Goal: Information Seeking & Learning: Learn about a topic

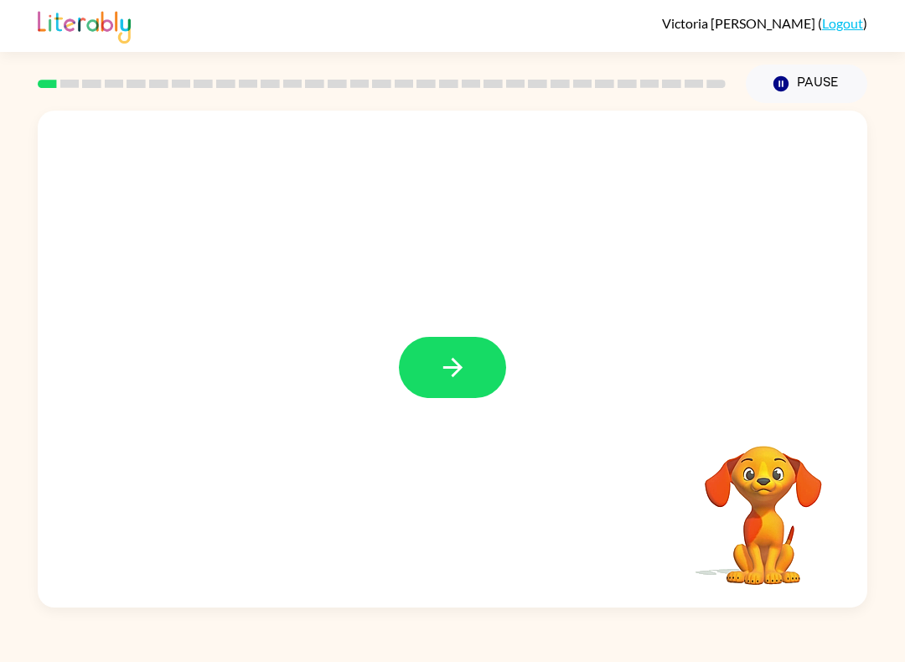
click at [767, 475] on video "Your browser must support playing .mp4 files to use Literably. Please try using…" at bounding box center [763, 504] width 168 height 168
click at [464, 395] on button "button" at bounding box center [452, 367] width 107 height 61
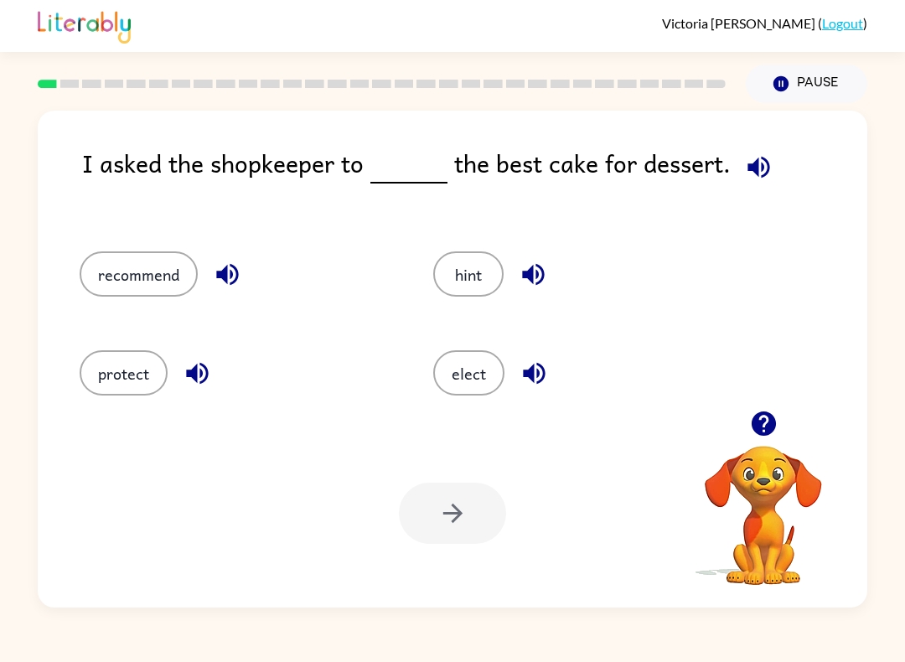
click at [529, 378] on icon "button" at bounding box center [534, 374] width 22 height 22
click at [525, 385] on icon "button" at bounding box center [533, 373] width 29 height 29
click at [520, 276] on icon "button" at bounding box center [533, 274] width 29 height 29
click at [530, 271] on icon "button" at bounding box center [533, 275] width 22 height 22
click at [761, 164] on icon "button" at bounding box center [758, 167] width 22 height 22
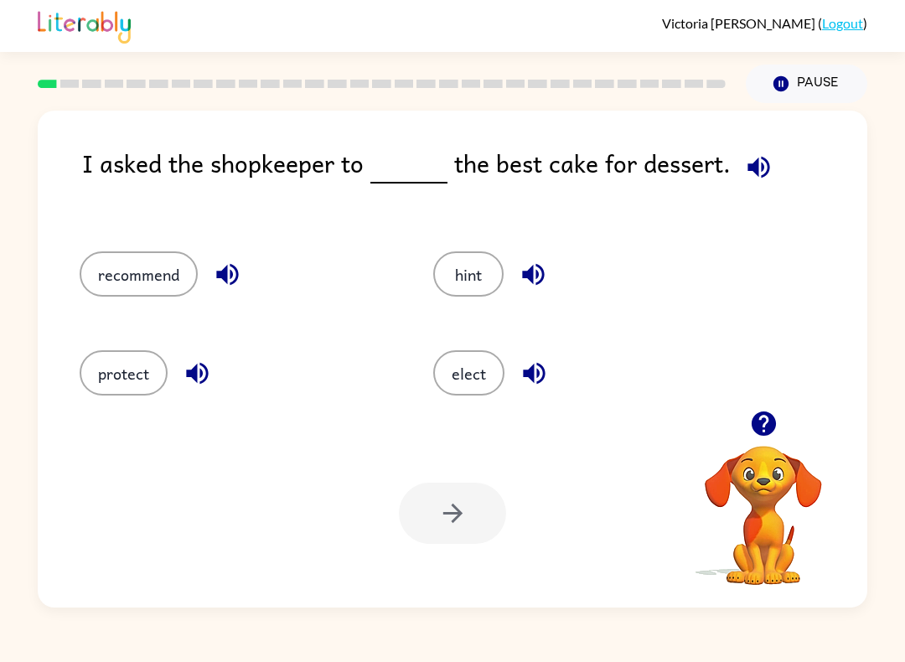
click at [121, 274] on button "recommend" at bounding box center [139, 273] width 118 height 45
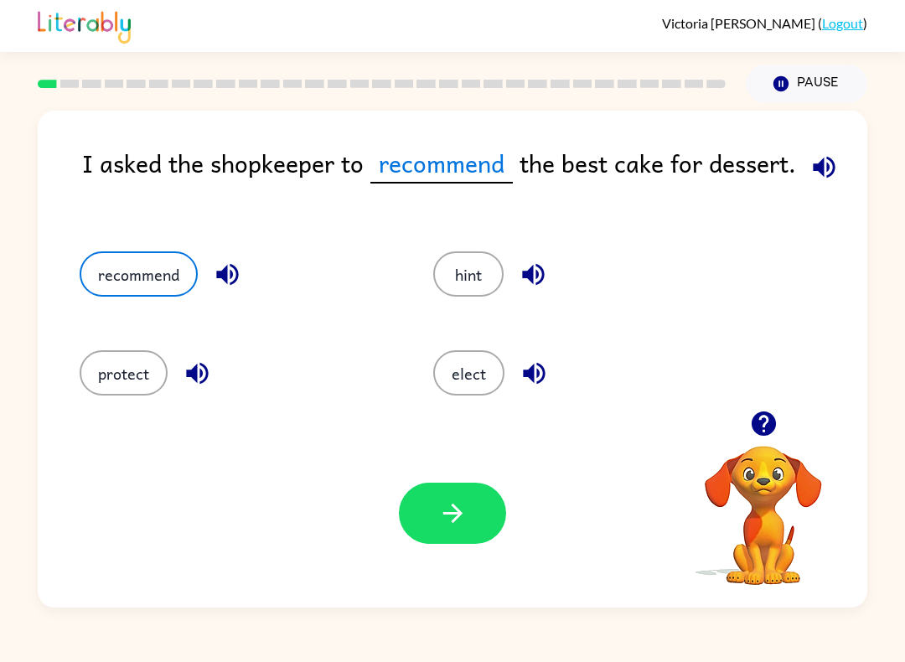
click at [813, 165] on icon "button" at bounding box center [824, 167] width 22 height 22
click at [821, 167] on icon "button" at bounding box center [824, 167] width 22 height 22
click at [474, 529] on button "button" at bounding box center [452, 513] width 107 height 61
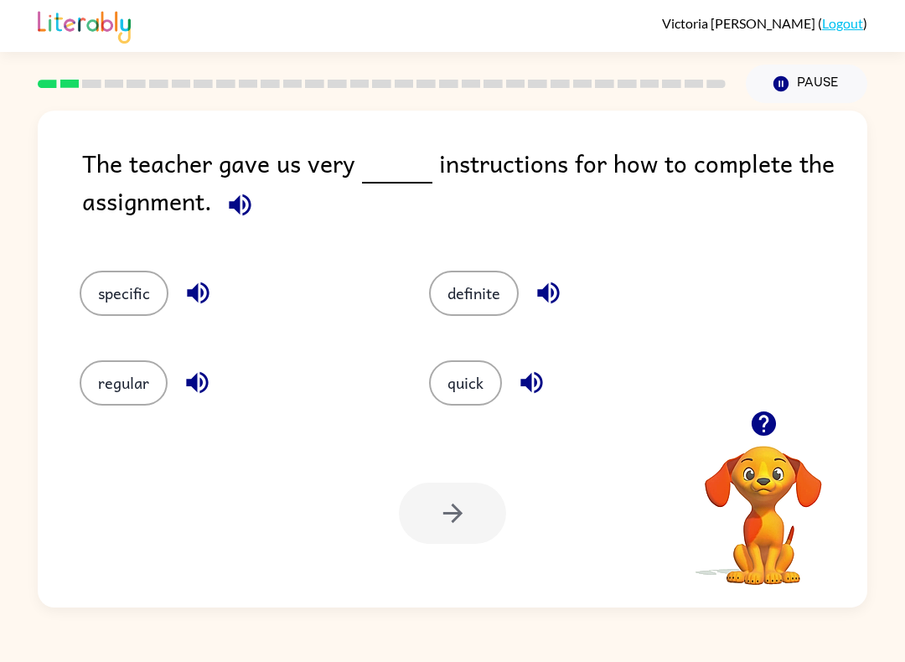
click at [243, 210] on icon "button" at bounding box center [240, 205] width 22 height 22
click at [177, 294] on button "button" at bounding box center [198, 292] width 43 height 43
click at [136, 293] on button "specific" at bounding box center [124, 293] width 89 height 45
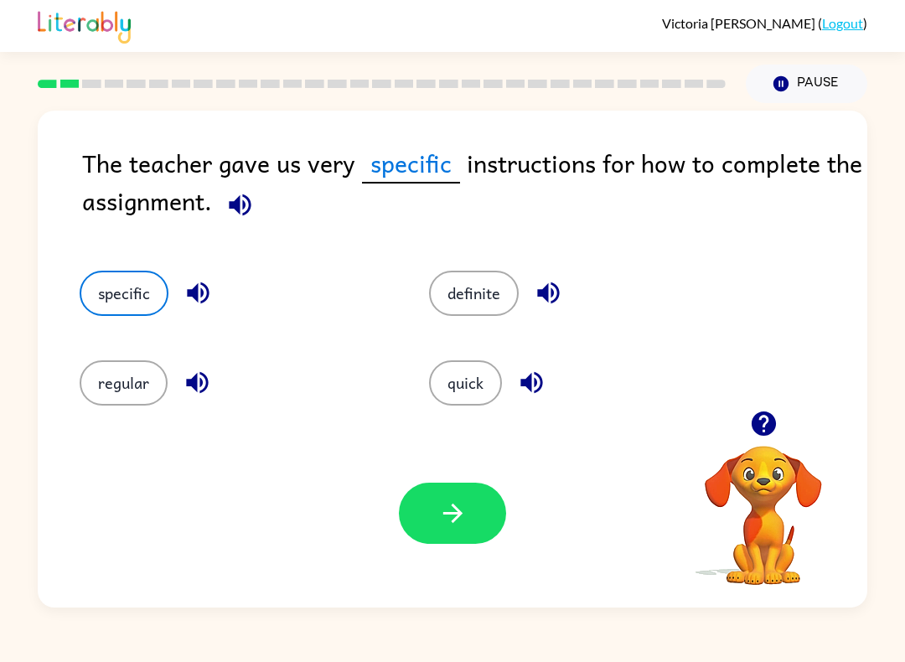
click at [468, 524] on button "button" at bounding box center [452, 513] width 107 height 61
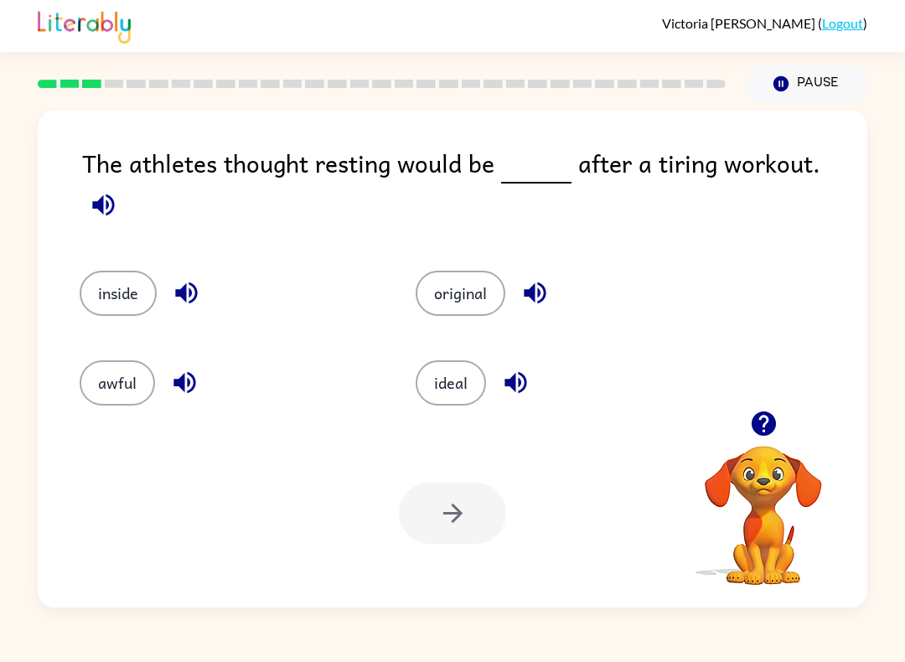
click at [114, 194] on icon "button" at bounding box center [103, 205] width 22 height 22
click at [872, 168] on div "The athletes thought resting would be after a tiring workout. inside original a…" at bounding box center [452, 355] width 905 height 504
click at [118, 190] on icon "button" at bounding box center [103, 204] width 29 height 29
click at [504, 271] on div "original" at bounding box center [564, 293] width 297 height 45
click at [488, 271] on button "original" at bounding box center [461, 293] width 90 height 45
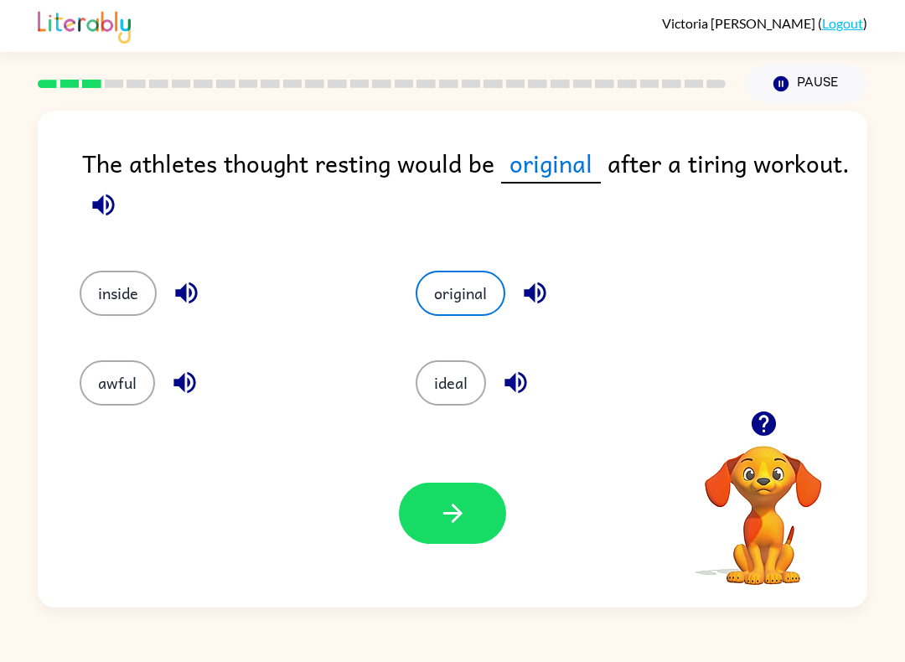
click at [95, 211] on icon "button" at bounding box center [103, 204] width 29 height 29
click at [410, 489] on button "button" at bounding box center [452, 513] width 107 height 61
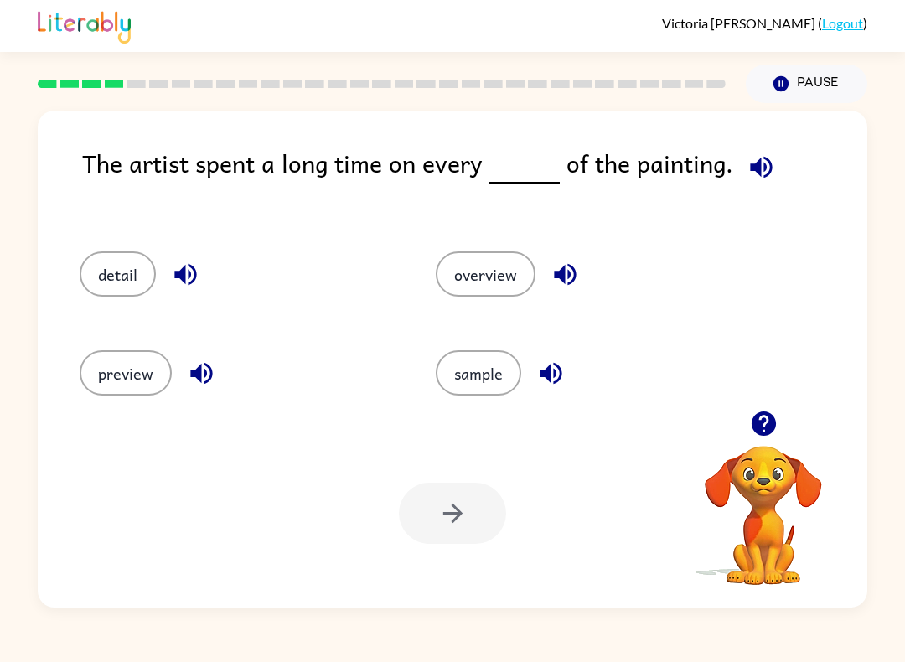
click at [747, 160] on icon "button" at bounding box center [760, 166] width 29 height 29
click at [132, 256] on button "detail" at bounding box center [118, 273] width 76 height 45
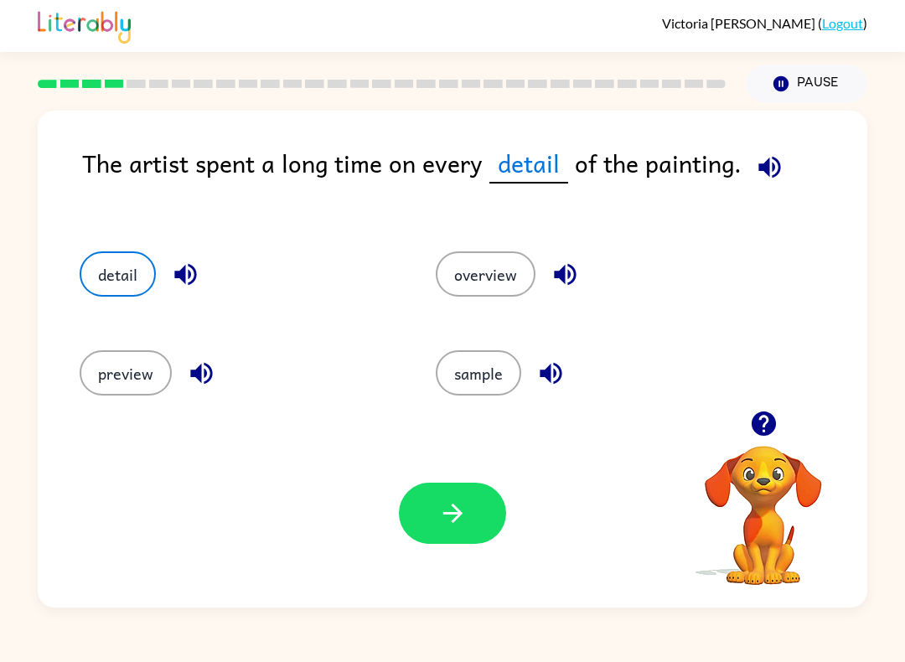
click at [456, 519] on icon "button" at bounding box center [451, 512] width 19 height 19
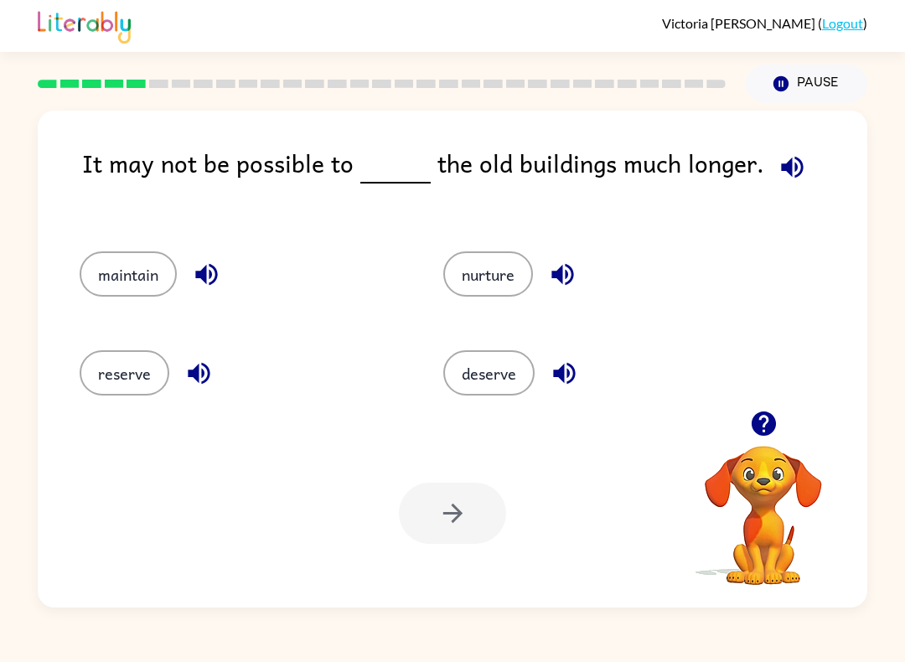
click at [791, 163] on icon "button" at bounding box center [792, 167] width 22 height 22
click at [498, 269] on button "nurture" at bounding box center [488, 273] width 90 height 45
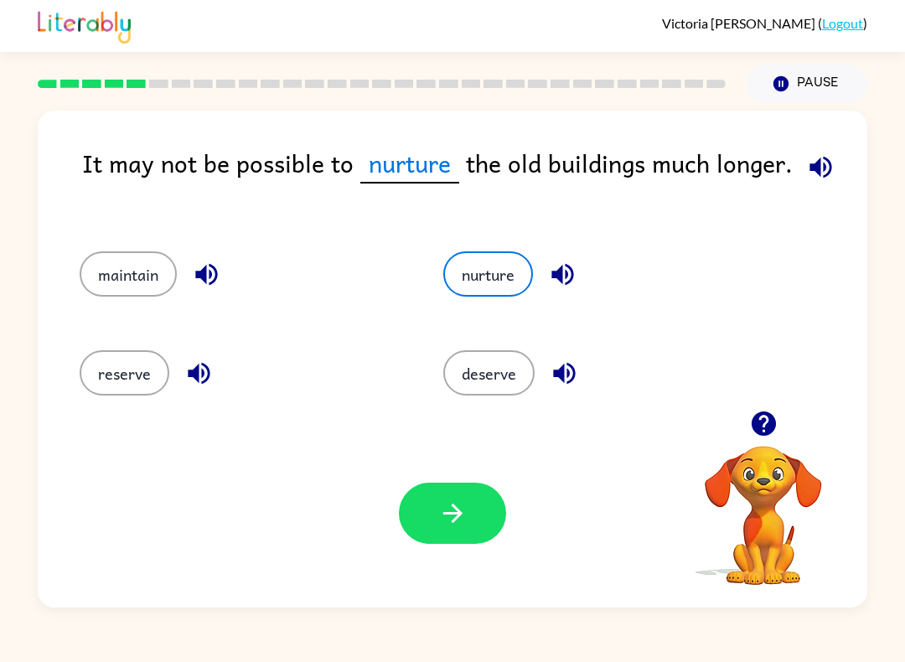
click at [502, 355] on button "deserve" at bounding box center [488, 372] width 91 height 45
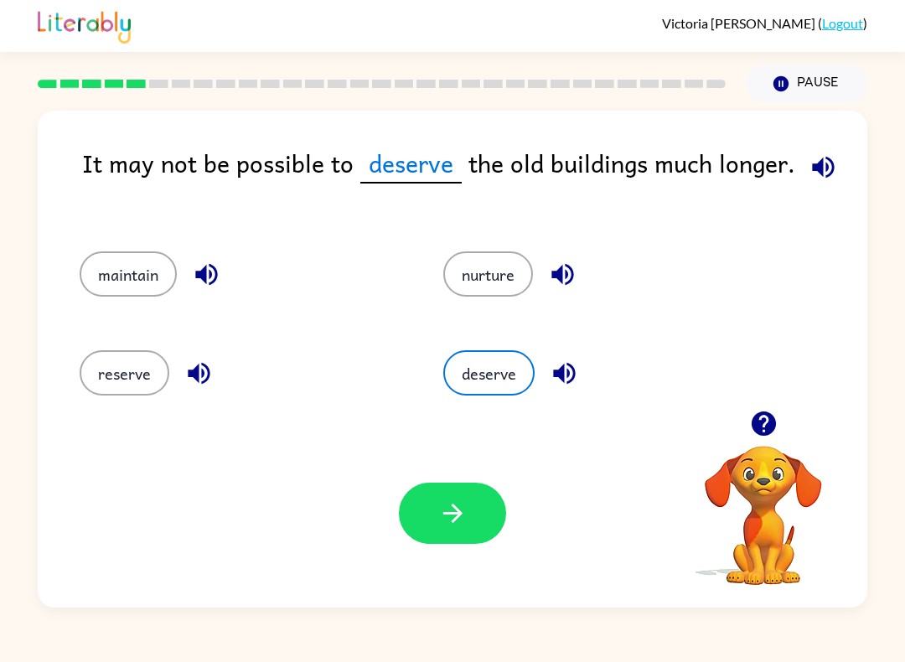
click at [431, 524] on button "button" at bounding box center [452, 513] width 107 height 61
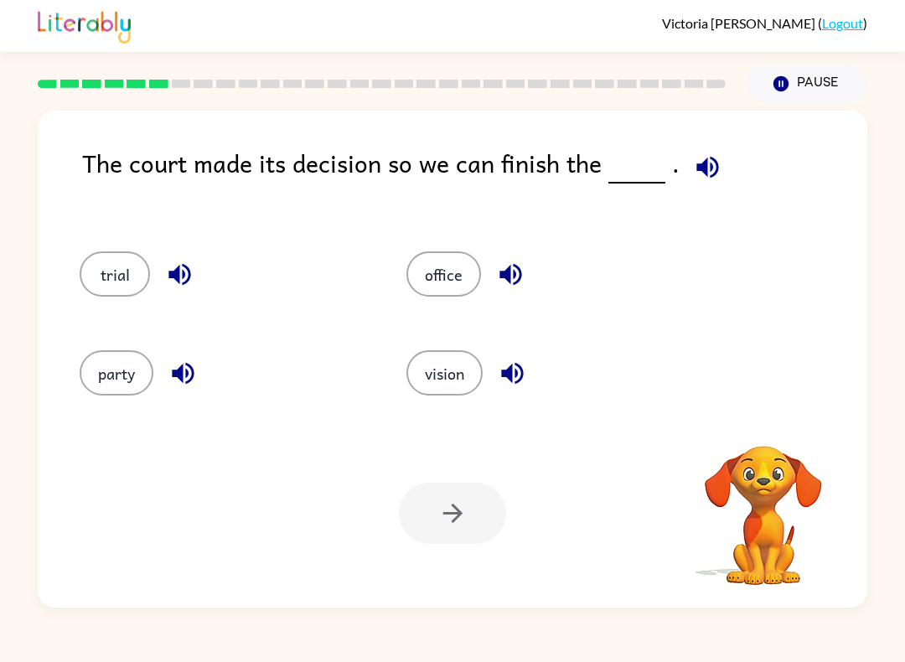
click at [736, 214] on div "The court made its decision so we can finish the ." at bounding box center [474, 181] width 785 height 74
click at [697, 159] on icon "button" at bounding box center [707, 166] width 29 height 29
click at [708, 182] on icon "button" at bounding box center [707, 166] width 29 height 29
click at [699, 181] on icon "button" at bounding box center [707, 166] width 29 height 29
click at [127, 375] on button "party" at bounding box center [117, 372] width 74 height 45
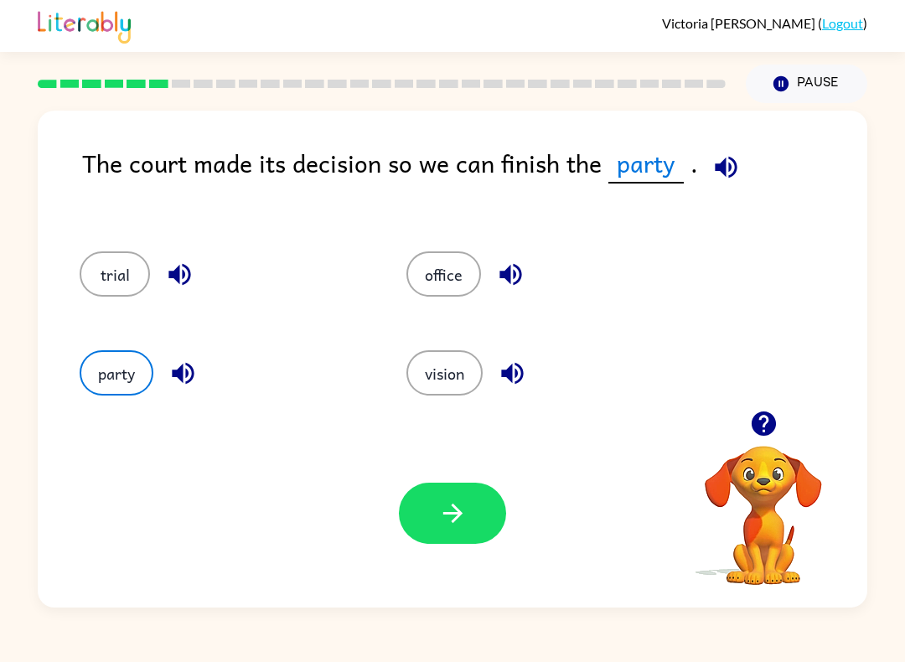
click at [453, 275] on button "office" at bounding box center [443, 273] width 75 height 45
click at [470, 385] on button "vision" at bounding box center [444, 372] width 76 height 45
click at [108, 290] on button "trial" at bounding box center [115, 273] width 70 height 45
click at [454, 278] on button "office" at bounding box center [443, 273] width 75 height 45
click at [453, 278] on button "office" at bounding box center [443, 273] width 75 height 45
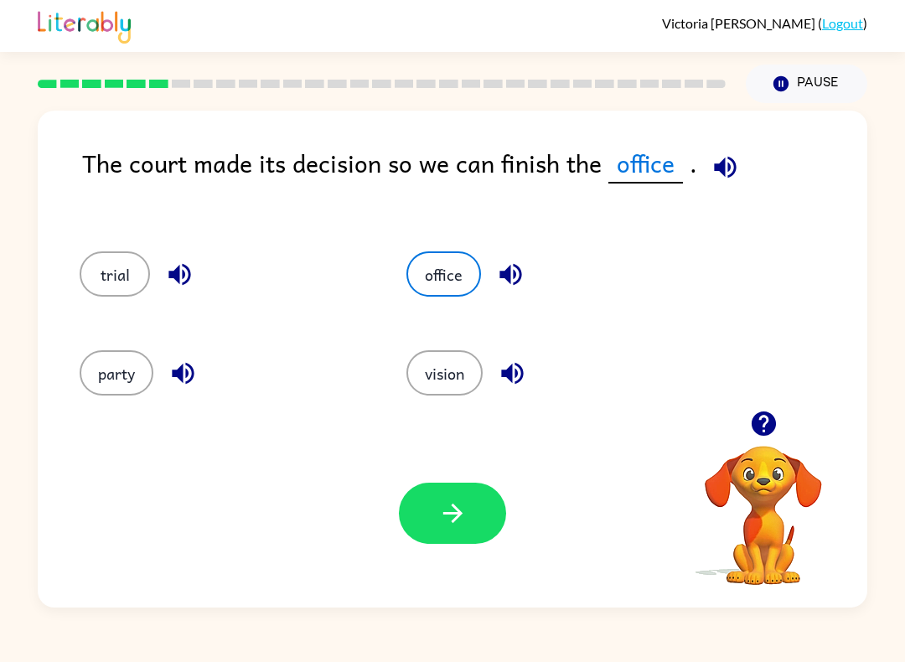
click at [454, 272] on button "office" at bounding box center [443, 273] width 75 height 45
click at [432, 525] on button "button" at bounding box center [452, 513] width 107 height 61
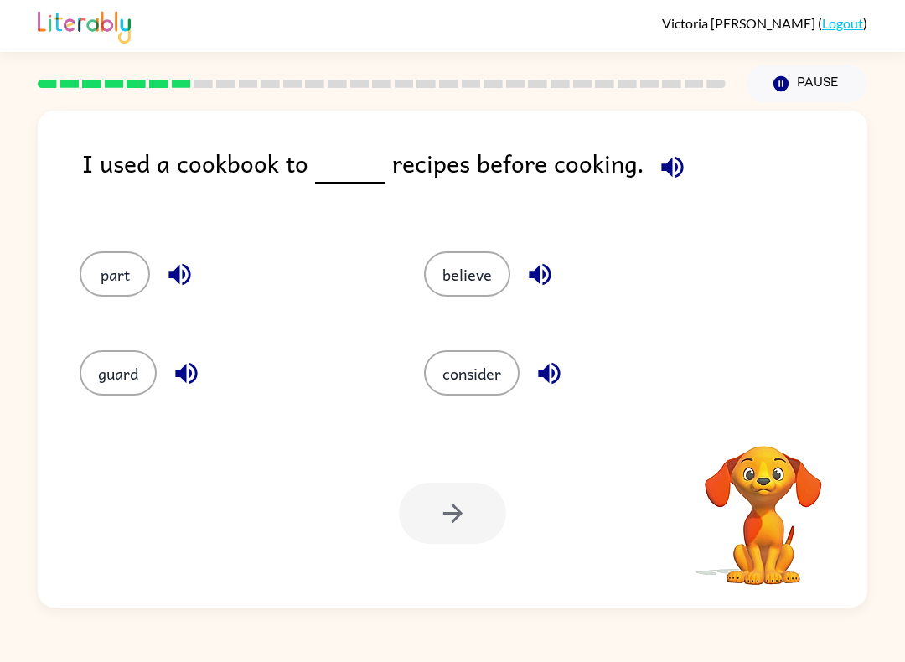
click at [657, 151] on button "button" at bounding box center [672, 167] width 43 height 43
click at [747, 59] on div "Pause Pause" at bounding box center [807, 83] width 142 height 59
click at [675, 158] on icon "button" at bounding box center [672, 166] width 29 height 29
click at [658, 157] on icon "button" at bounding box center [672, 166] width 29 height 29
click at [459, 275] on button "believe" at bounding box center [467, 273] width 86 height 45
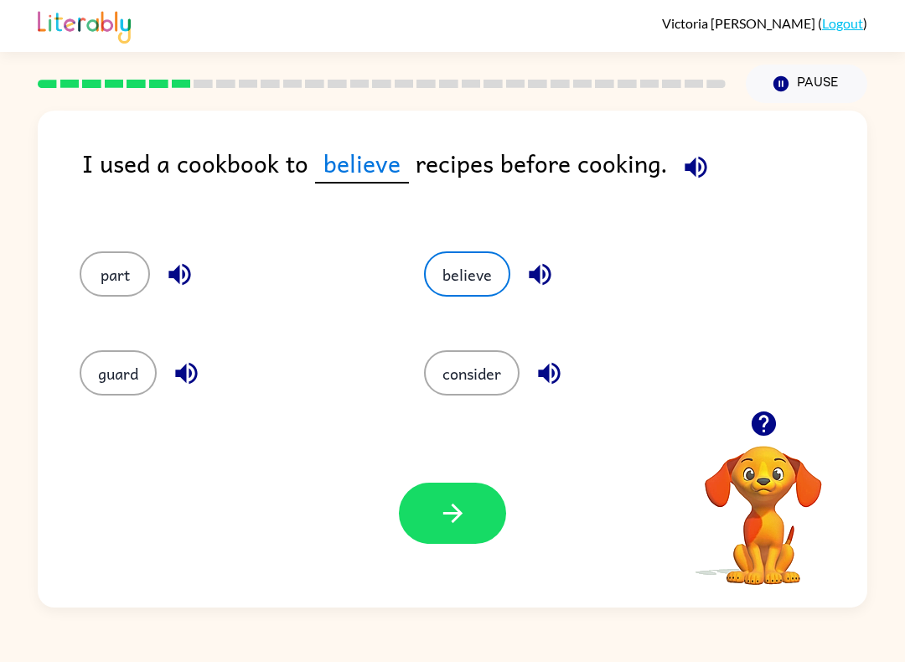
click at [467, 376] on button "consider" at bounding box center [471, 372] width 95 height 45
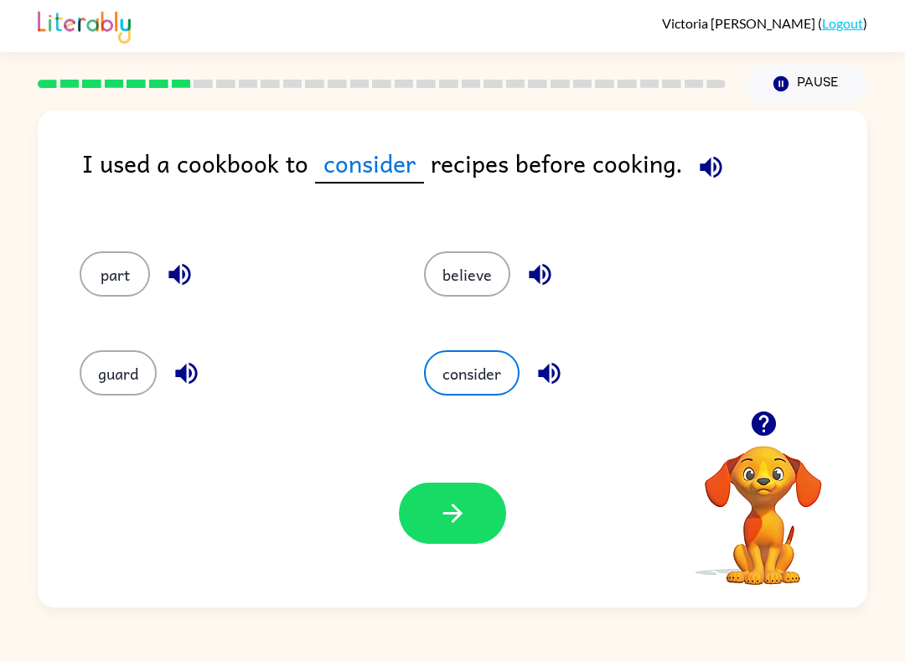
click at [490, 488] on button "button" at bounding box center [452, 513] width 107 height 61
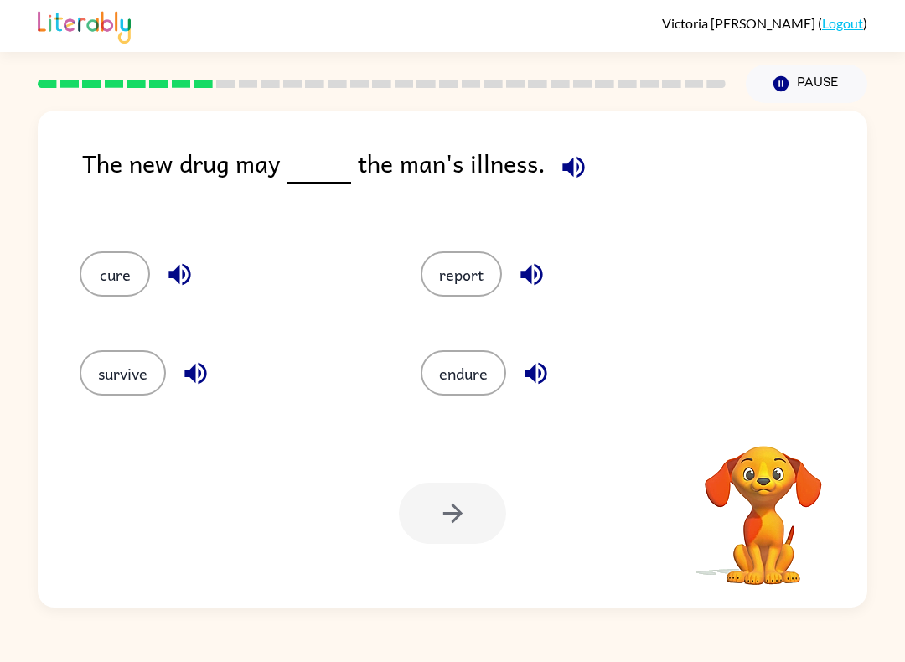
click at [595, 154] on div "The new drug may the man's illness." at bounding box center [474, 181] width 785 height 74
click at [569, 156] on icon "button" at bounding box center [573, 166] width 29 height 29
click at [111, 274] on button "cure" at bounding box center [115, 273] width 70 height 45
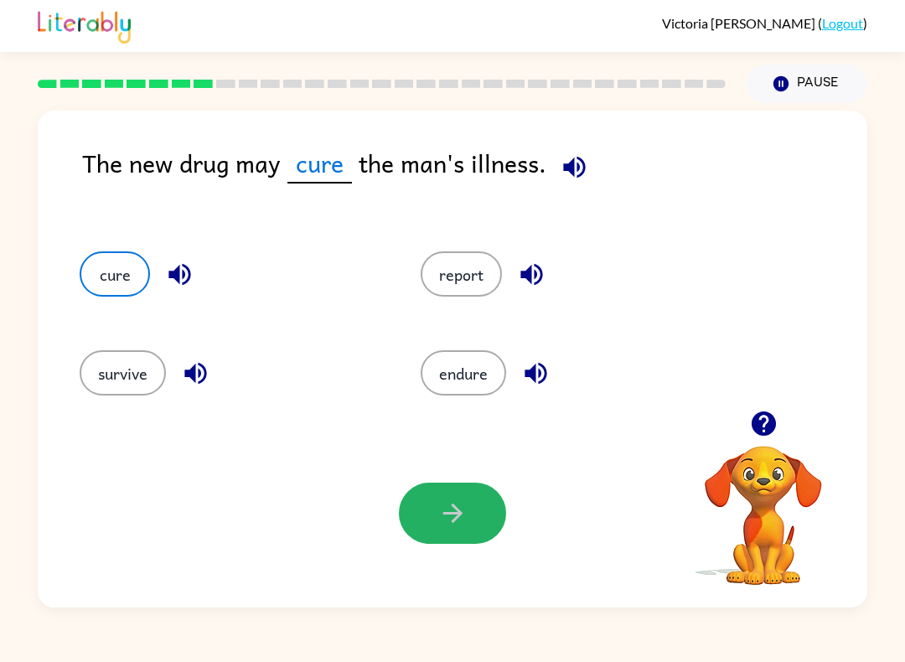
click at [450, 521] on icon "button" at bounding box center [452, 512] width 29 height 29
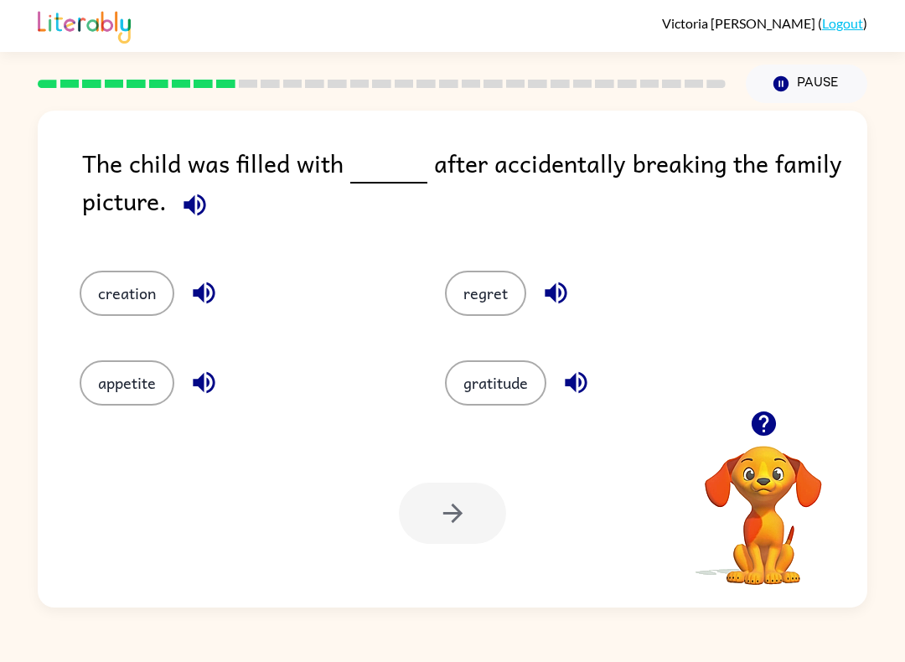
click at [214, 203] on button "button" at bounding box center [194, 204] width 43 height 43
click at [199, 204] on icon "button" at bounding box center [194, 205] width 22 height 22
click at [476, 382] on button "gratitude" at bounding box center [495, 382] width 101 height 45
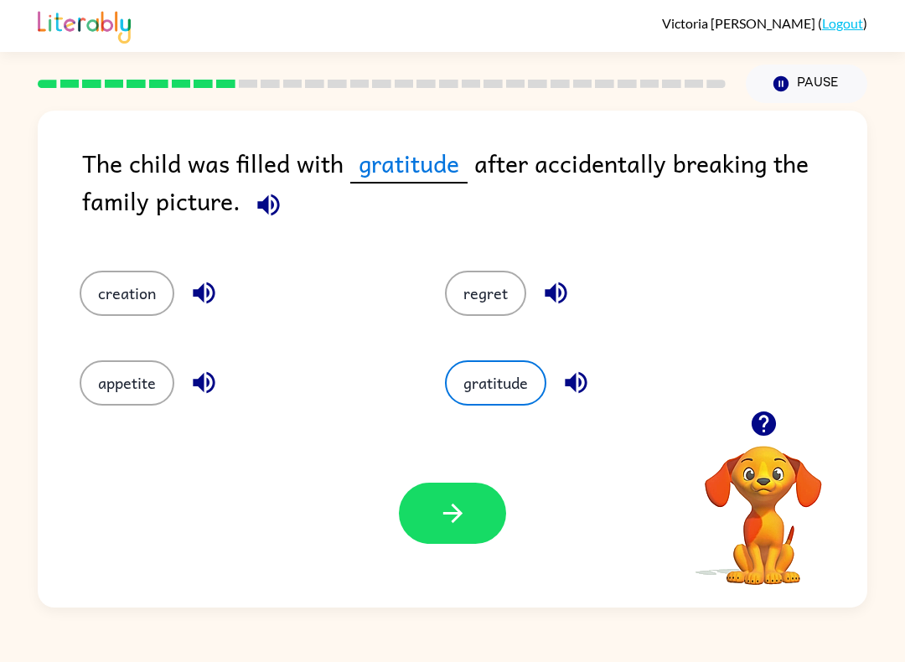
click at [441, 503] on icon "button" at bounding box center [452, 512] width 29 height 29
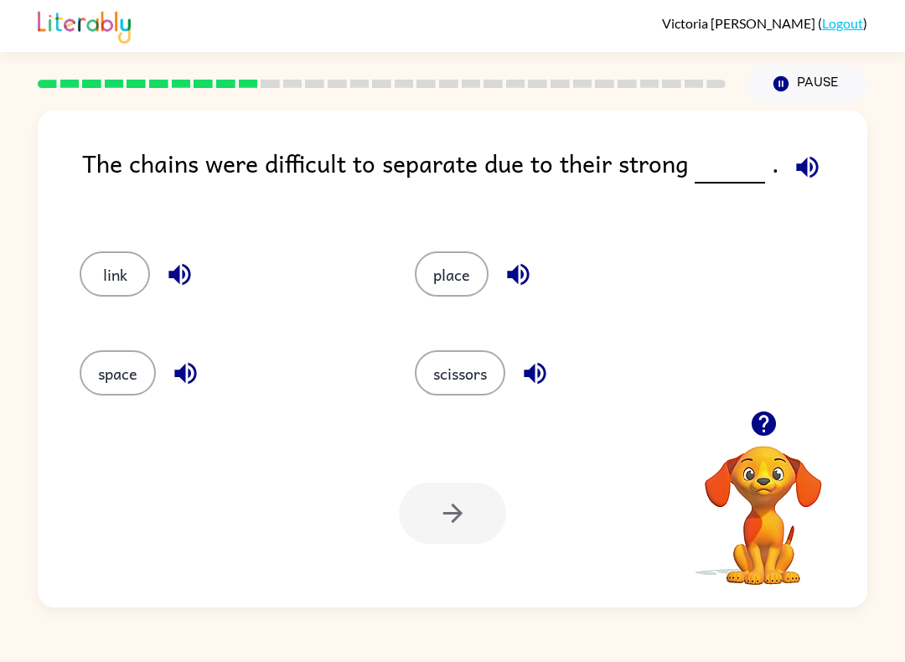
click at [808, 180] on icon "button" at bounding box center [806, 166] width 29 height 29
click at [811, 174] on icon "button" at bounding box center [806, 166] width 29 height 29
click at [469, 287] on button "place" at bounding box center [452, 273] width 74 height 45
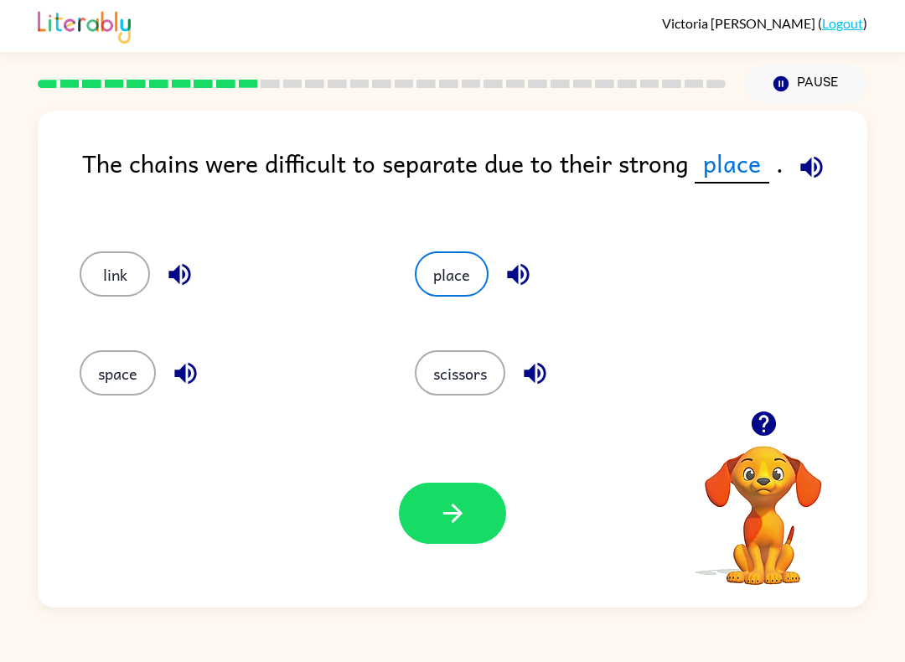
click at [482, 499] on button "button" at bounding box center [452, 513] width 107 height 61
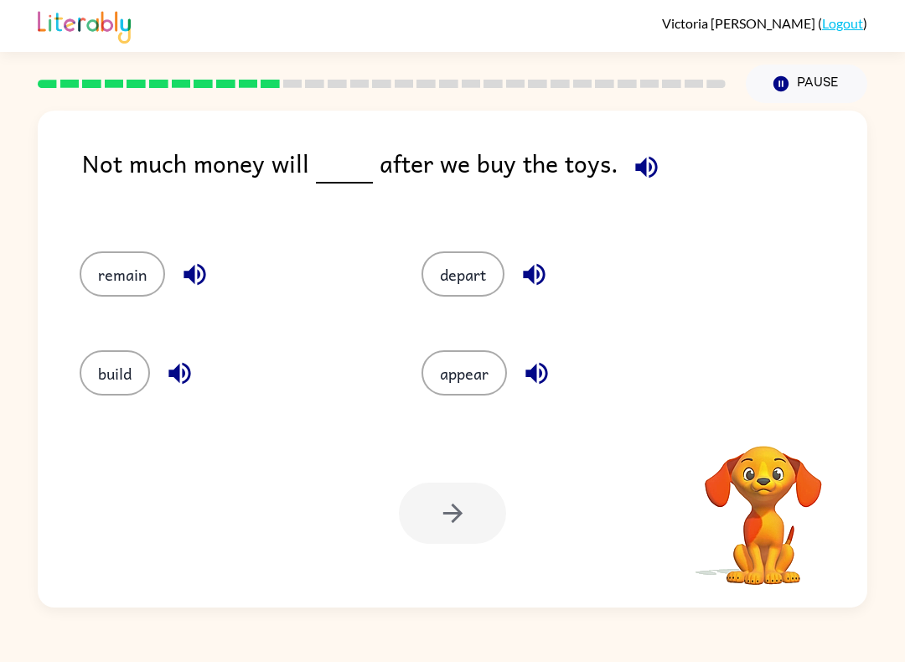
click at [647, 171] on icon "button" at bounding box center [646, 166] width 29 height 29
click at [645, 173] on icon "button" at bounding box center [646, 166] width 29 height 29
click at [137, 369] on button "build" at bounding box center [115, 372] width 70 height 45
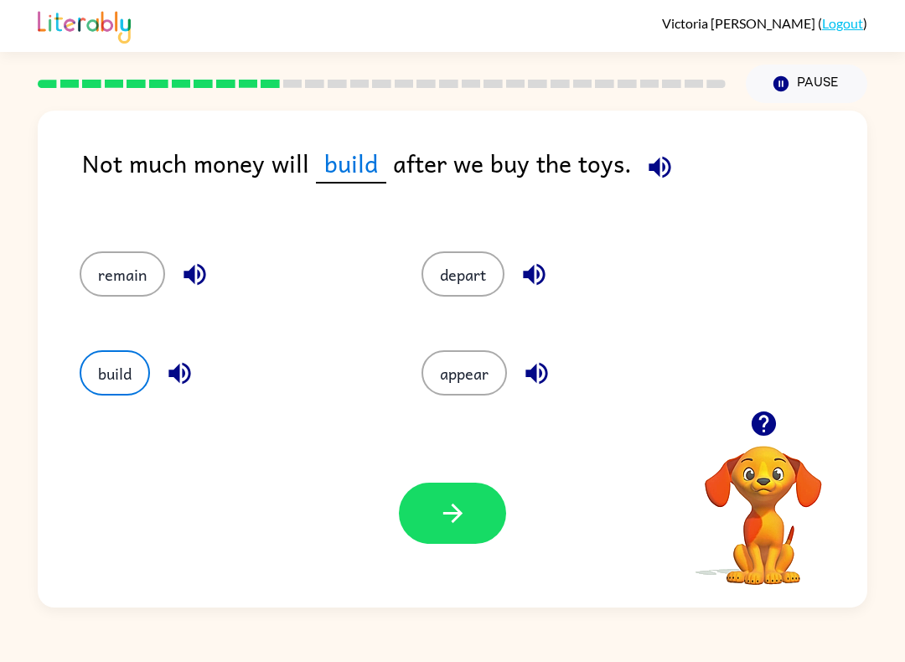
click at [472, 477] on div "Your browser must support playing .mp4 files to use Literably. Please try using…" at bounding box center [452, 513] width 829 height 188
click at [465, 500] on icon "button" at bounding box center [452, 512] width 29 height 29
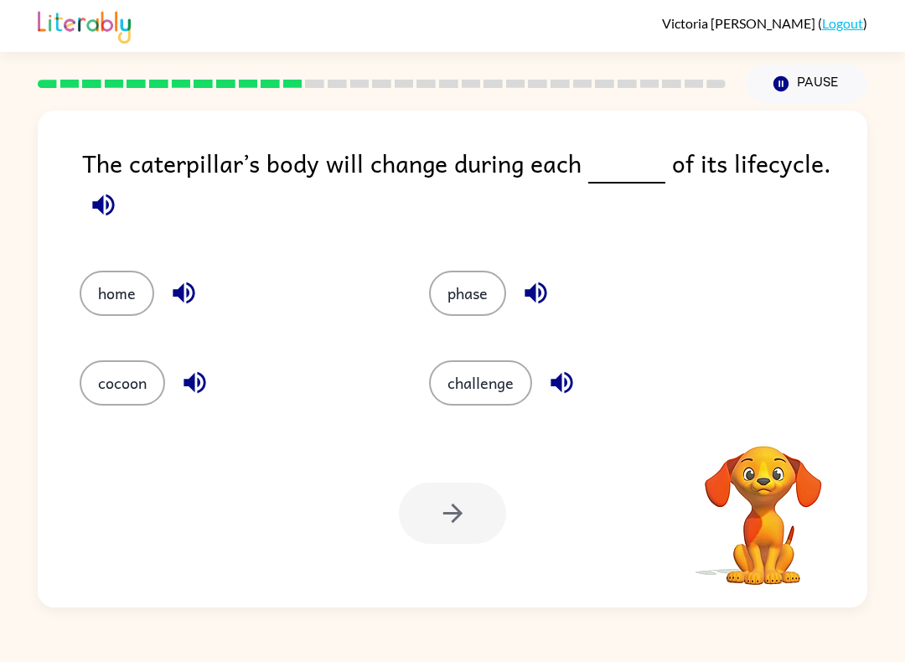
click at [99, 201] on icon "button" at bounding box center [103, 204] width 29 height 29
click at [98, 204] on icon "button" at bounding box center [103, 205] width 22 height 22
click at [105, 383] on button "cocoon" at bounding box center [122, 382] width 85 height 45
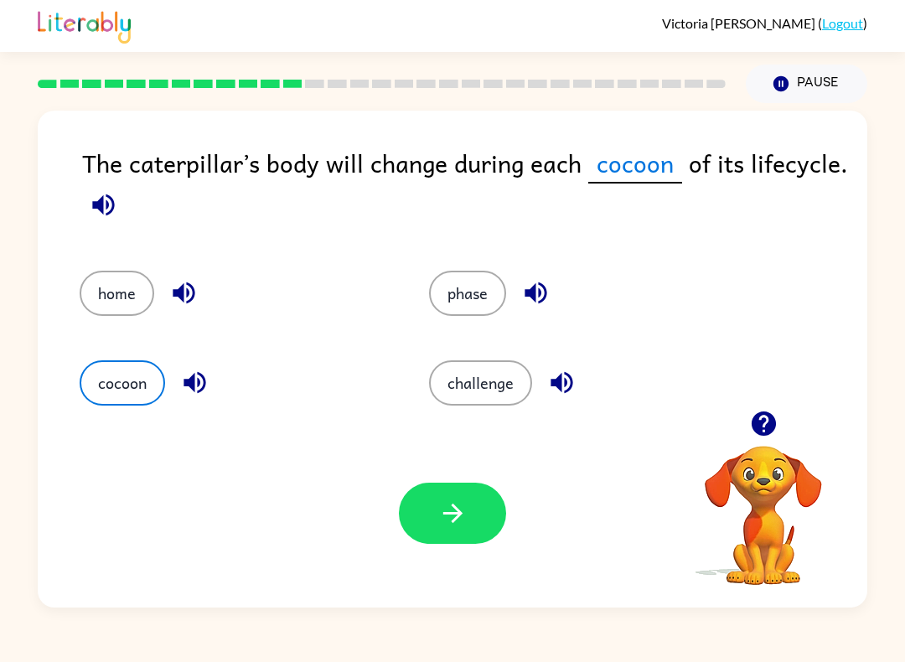
click at [436, 533] on button "button" at bounding box center [452, 513] width 107 height 61
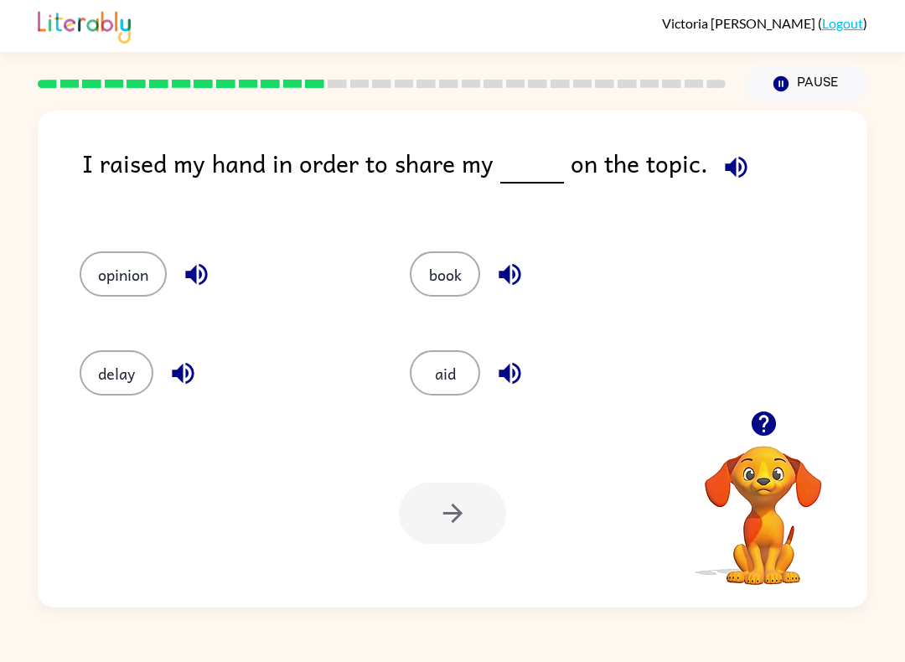
click at [740, 162] on icon "button" at bounding box center [735, 166] width 29 height 29
click at [434, 273] on button "book" at bounding box center [445, 273] width 70 height 45
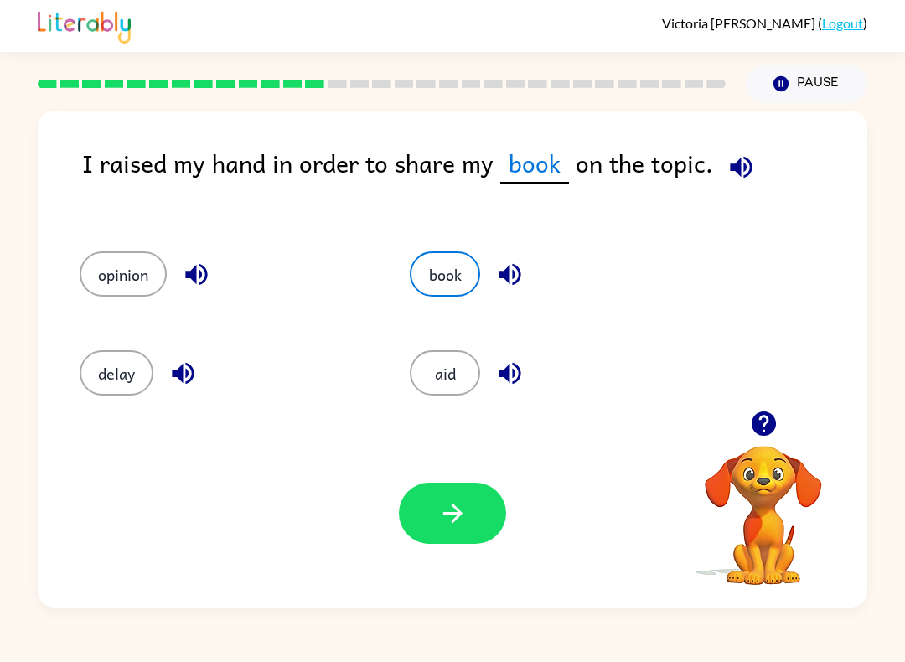
click at [430, 508] on button "button" at bounding box center [452, 513] width 107 height 61
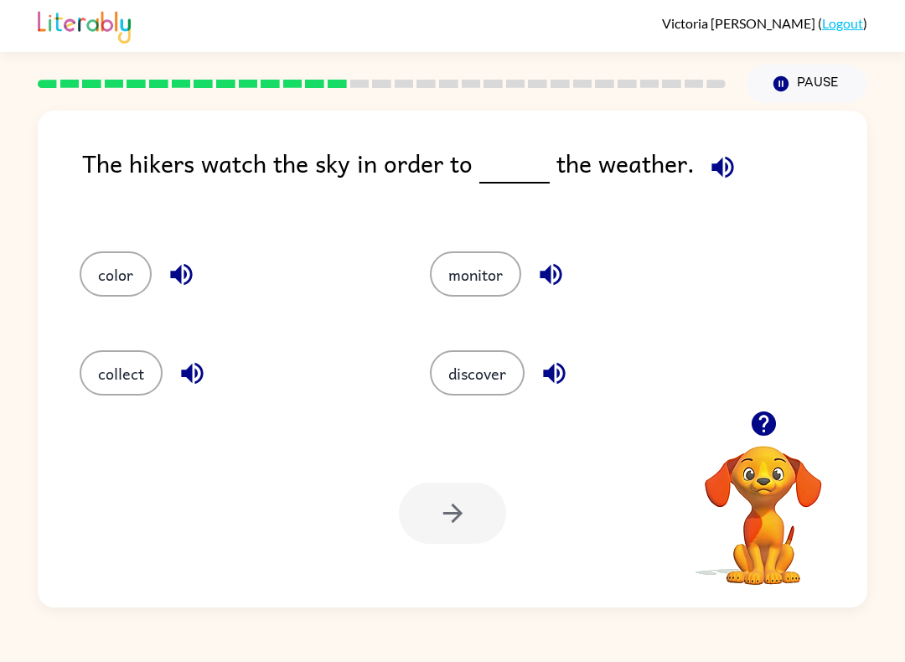
click at [720, 150] on button "button" at bounding box center [722, 167] width 43 height 43
click at [134, 226] on div "color" at bounding box center [223, 268] width 350 height 99
click at [118, 278] on button "color" at bounding box center [116, 273] width 72 height 45
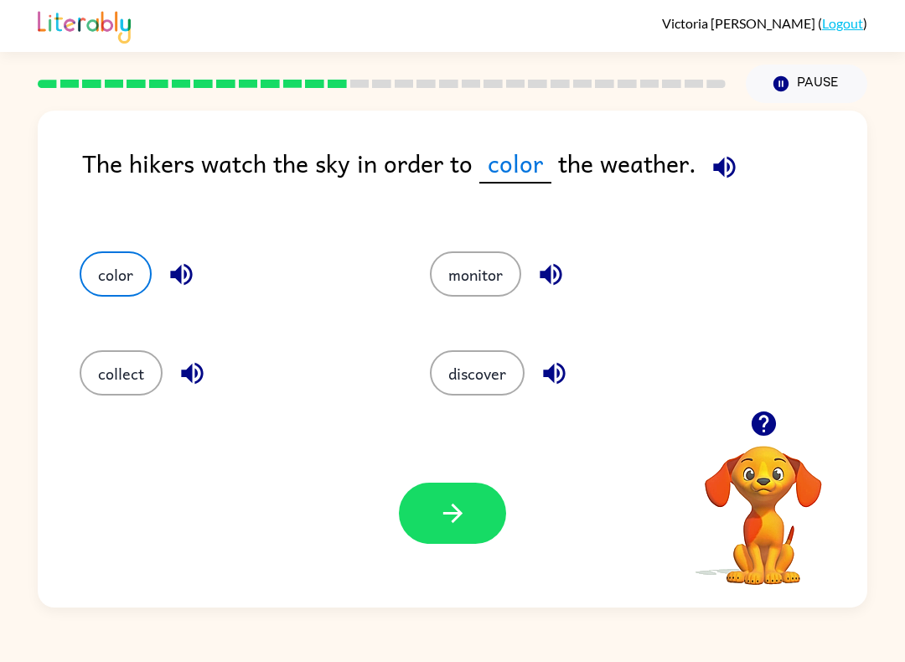
click at [463, 517] on icon "button" at bounding box center [452, 512] width 29 height 29
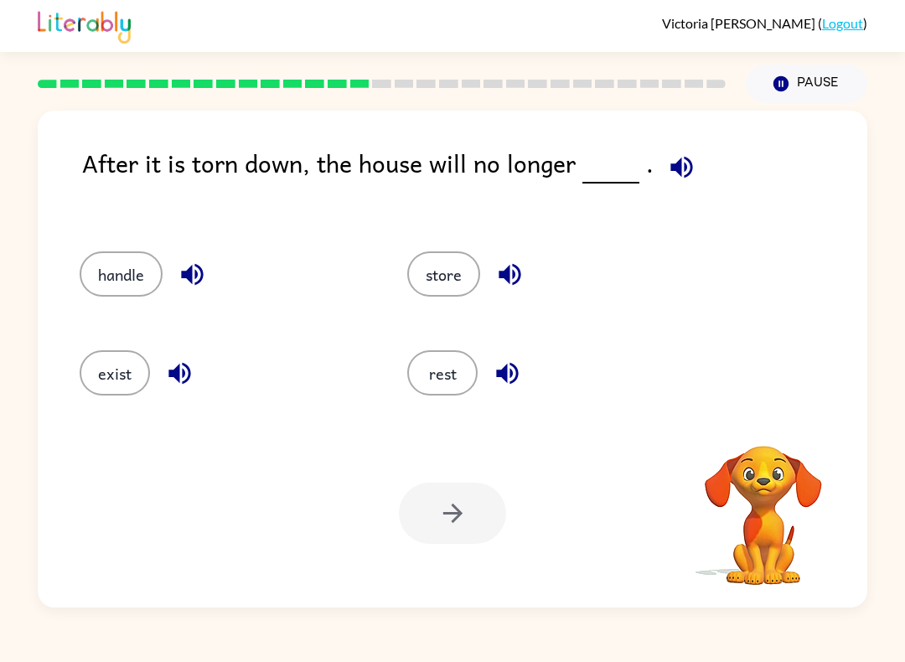
click at [684, 173] on icon "button" at bounding box center [681, 167] width 22 height 22
click at [673, 163] on icon "button" at bounding box center [681, 167] width 22 height 22
click at [671, 168] on icon "button" at bounding box center [681, 167] width 22 height 22
click at [667, 182] on icon "button" at bounding box center [681, 166] width 29 height 29
click at [452, 262] on button "store" at bounding box center [443, 273] width 73 height 45
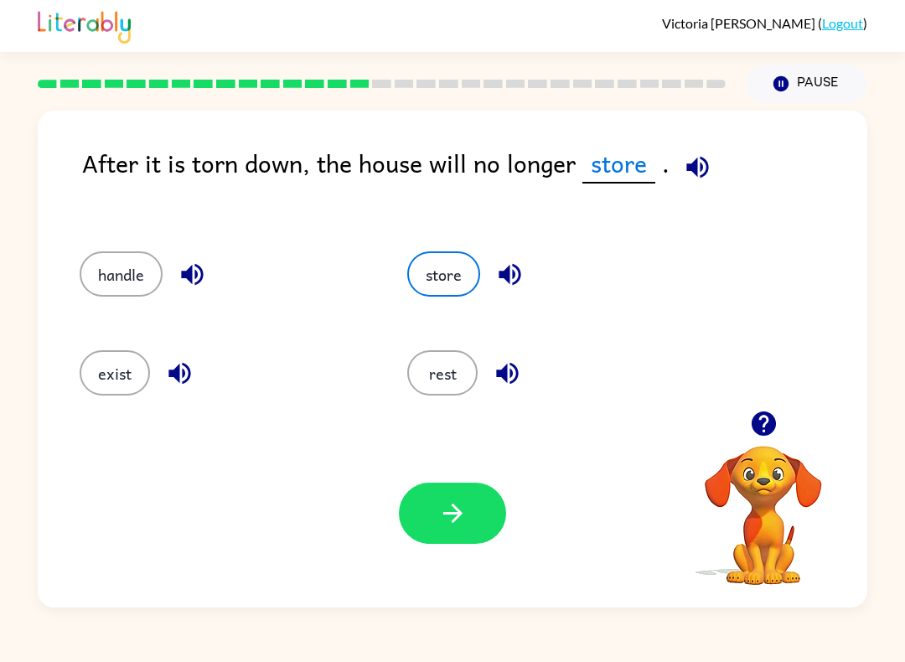
click at [481, 514] on button "button" at bounding box center [452, 513] width 107 height 61
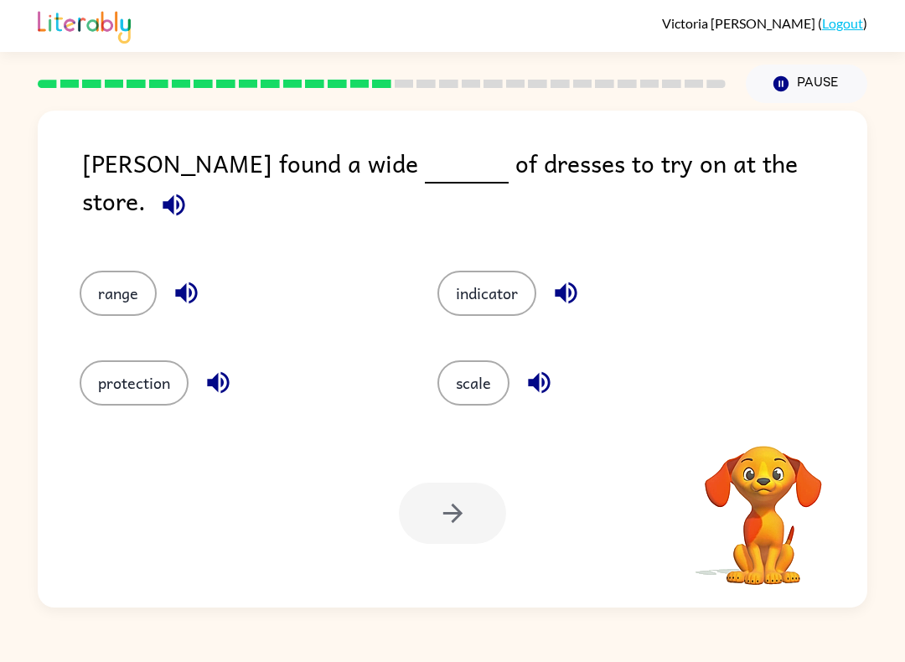
click at [766, 199] on div "[PERSON_NAME] found a wide of dresses to try on at the store." at bounding box center [474, 190] width 785 height 93
click at [757, 144] on div "[PERSON_NAME] found a wide of dresses to try on at the store. range indicator p…" at bounding box center [452, 359] width 829 height 497
click at [184, 194] on icon "button" at bounding box center [174, 205] width 22 height 22
click at [132, 280] on button "range" at bounding box center [118, 293] width 77 height 45
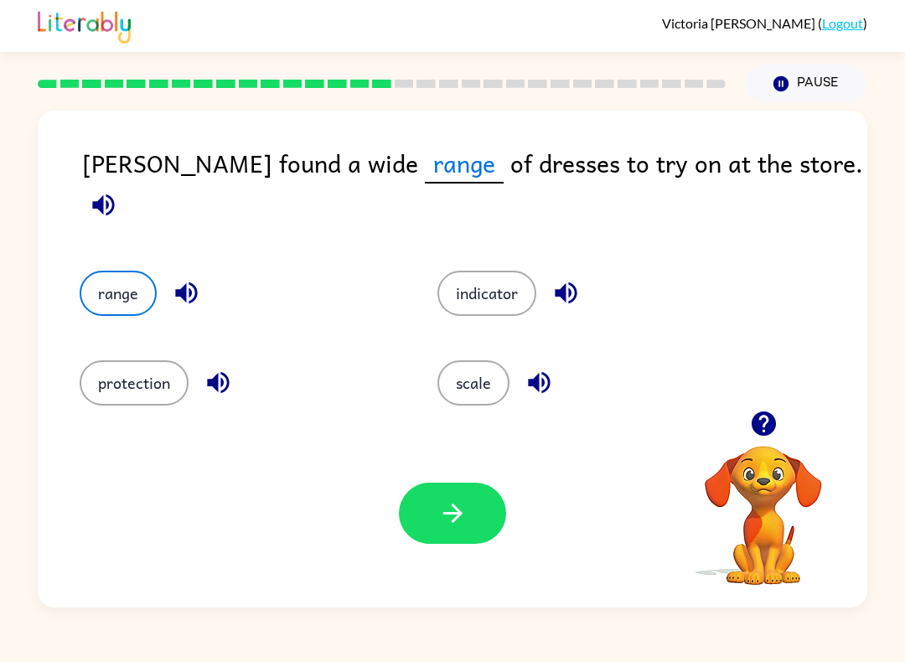
click at [436, 532] on button "button" at bounding box center [452, 513] width 107 height 61
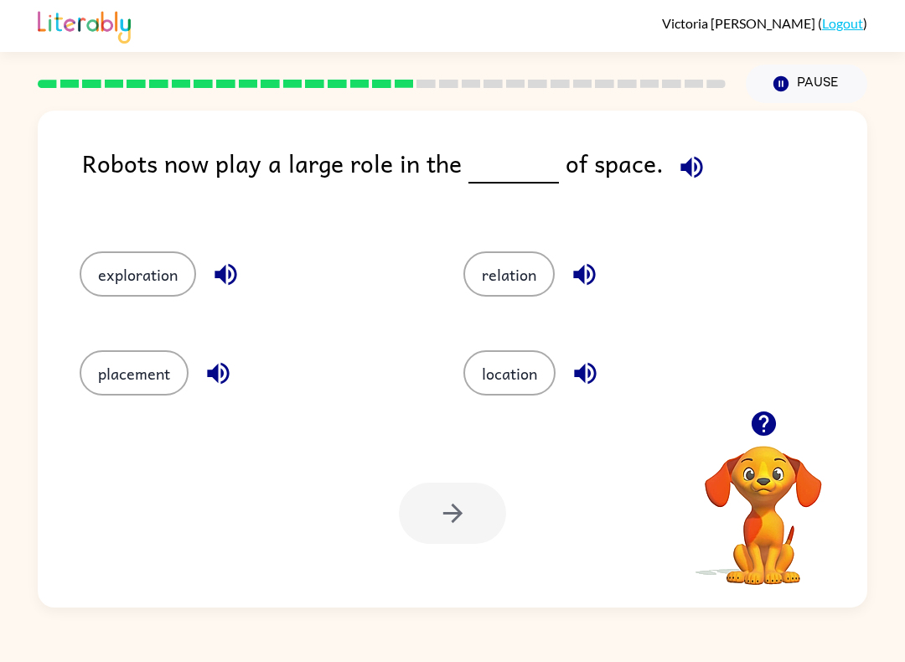
click at [684, 155] on icon "button" at bounding box center [691, 166] width 29 height 29
click at [134, 295] on button "exploration" at bounding box center [138, 273] width 116 height 45
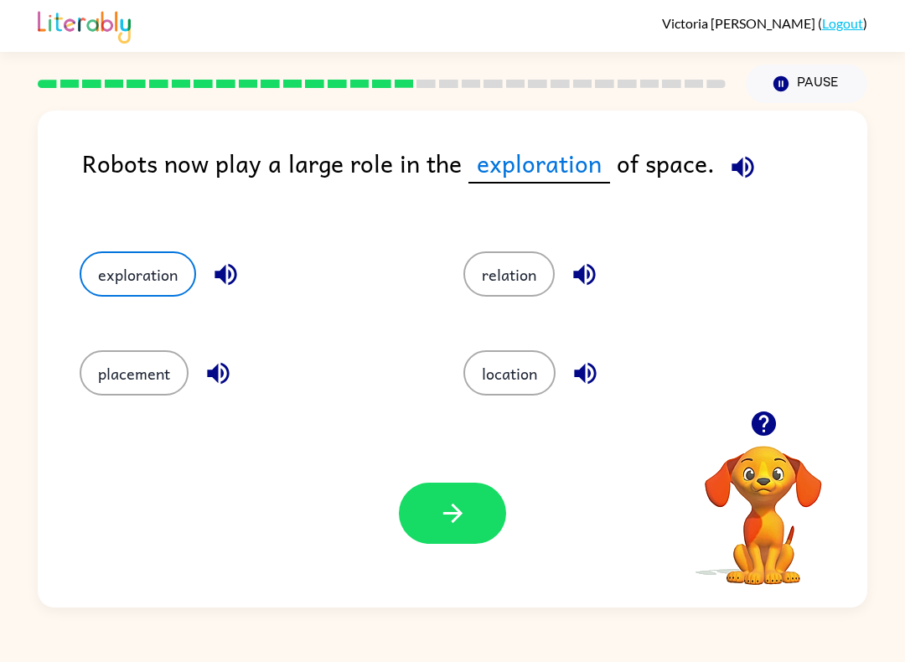
click at [456, 526] on icon "button" at bounding box center [452, 512] width 29 height 29
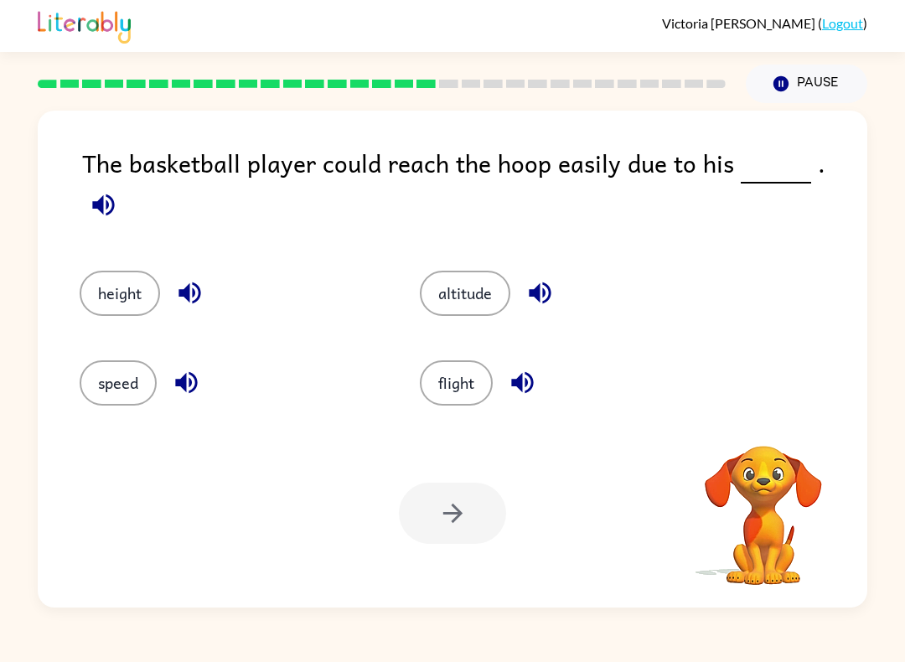
click at [125, 183] on button "button" at bounding box center [103, 204] width 43 height 43
click at [468, 343] on div "flight" at bounding box center [558, 373] width 340 height 90
click at [139, 273] on button "height" at bounding box center [120, 293] width 80 height 45
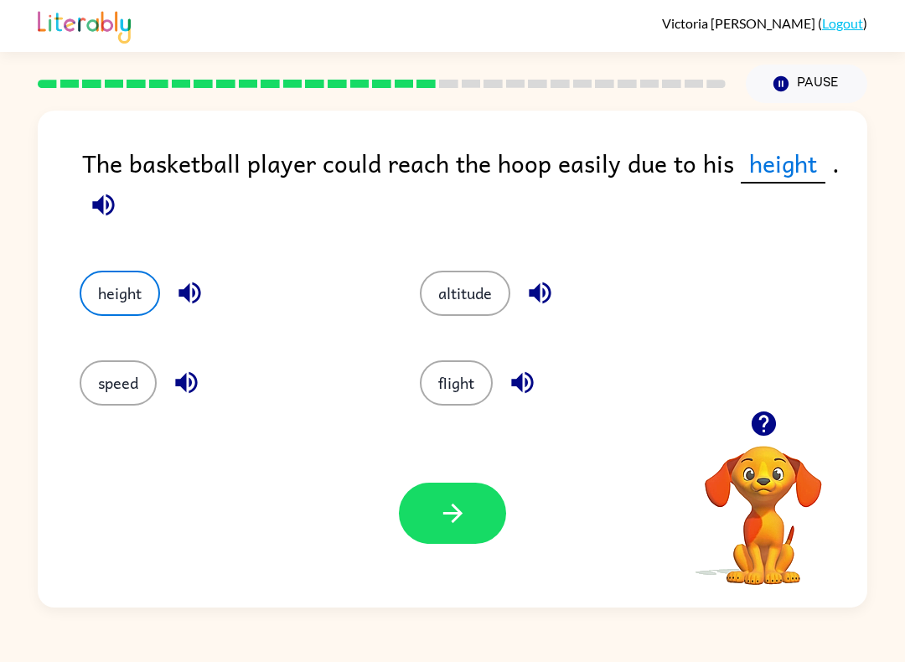
click at [459, 529] on button "button" at bounding box center [452, 513] width 107 height 61
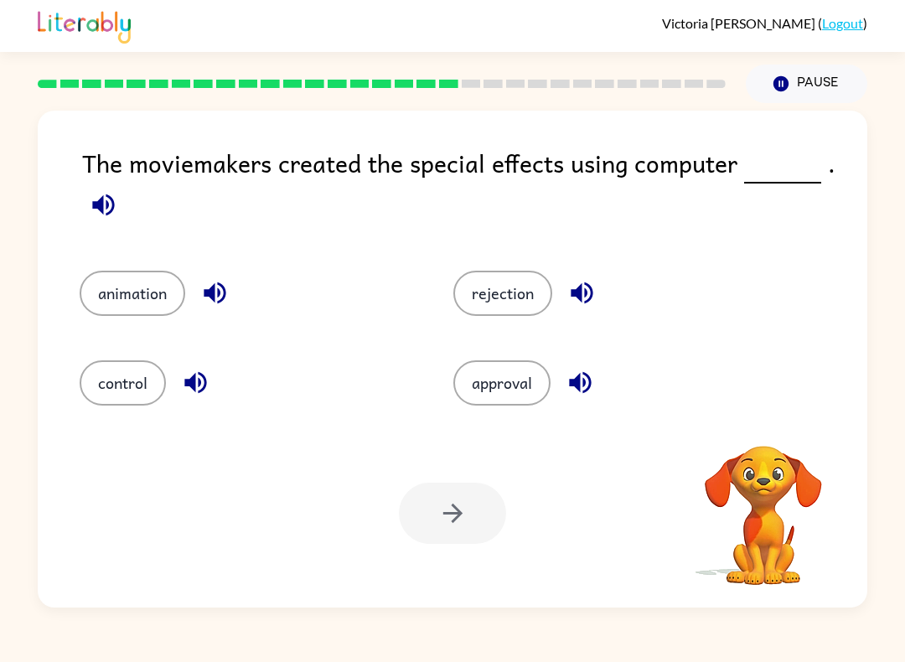
click at [113, 201] on icon "button" at bounding box center [103, 204] width 29 height 29
click at [121, 204] on button "button" at bounding box center [103, 204] width 43 height 43
click at [113, 363] on button "control" at bounding box center [123, 382] width 86 height 45
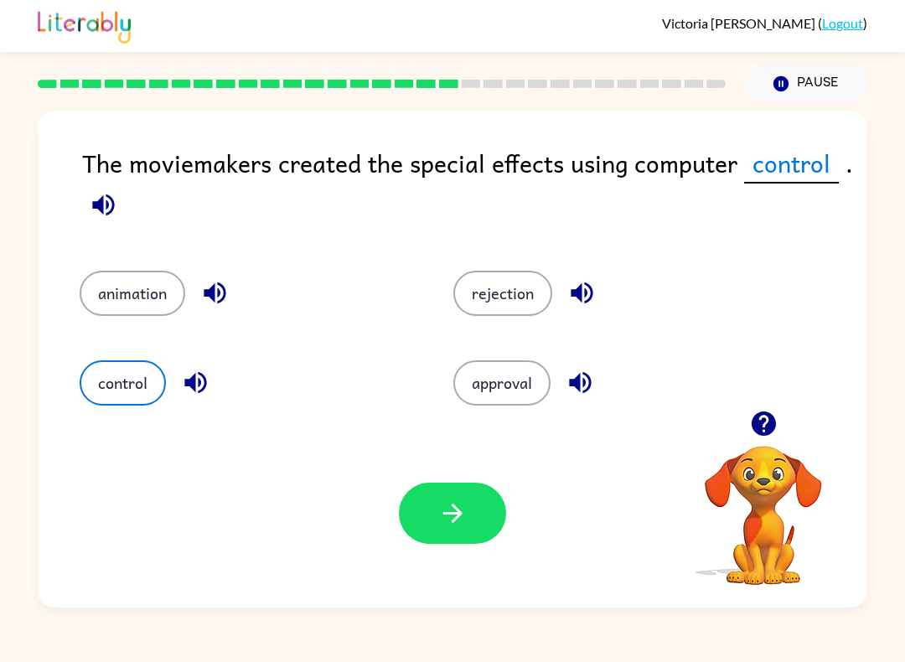
click at [457, 519] on icon "button" at bounding box center [452, 512] width 29 height 29
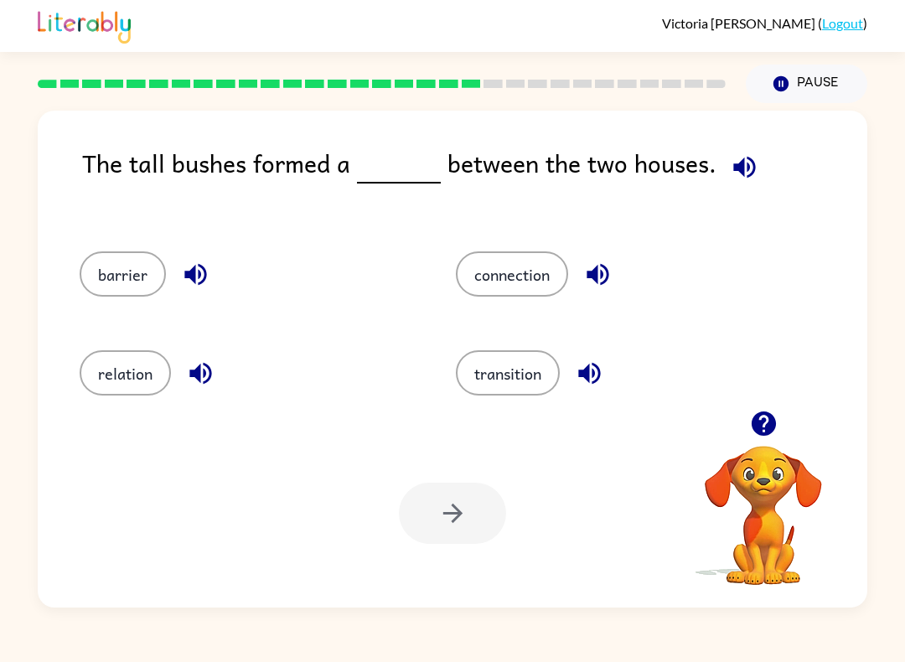
click at [729, 148] on button "button" at bounding box center [744, 167] width 43 height 43
click at [748, 169] on icon "button" at bounding box center [744, 167] width 22 height 22
click at [768, 161] on div "The tall bushes formed a between the two houses." at bounding box center [474, 181] width 785 height 74
click at [747, 187] on button "button" at bounding box center [744, 167] width 43 height 43
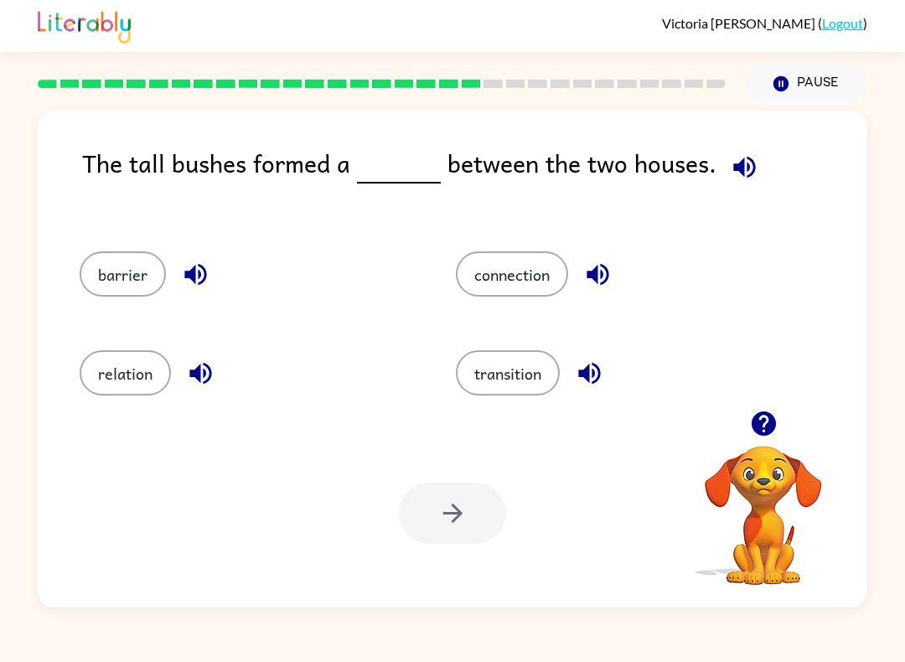
click at [543, 281] on button "connection" at bounding box center [512, 273] width 112 height 45
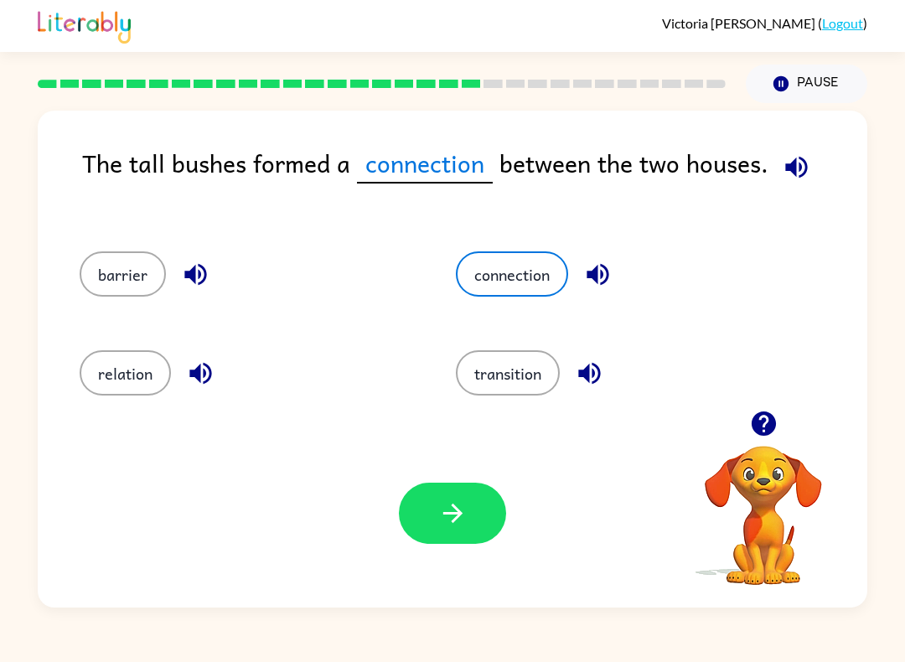
click at [468, 530] on button "button" at bounding box center [452, 513] width 107 height 61
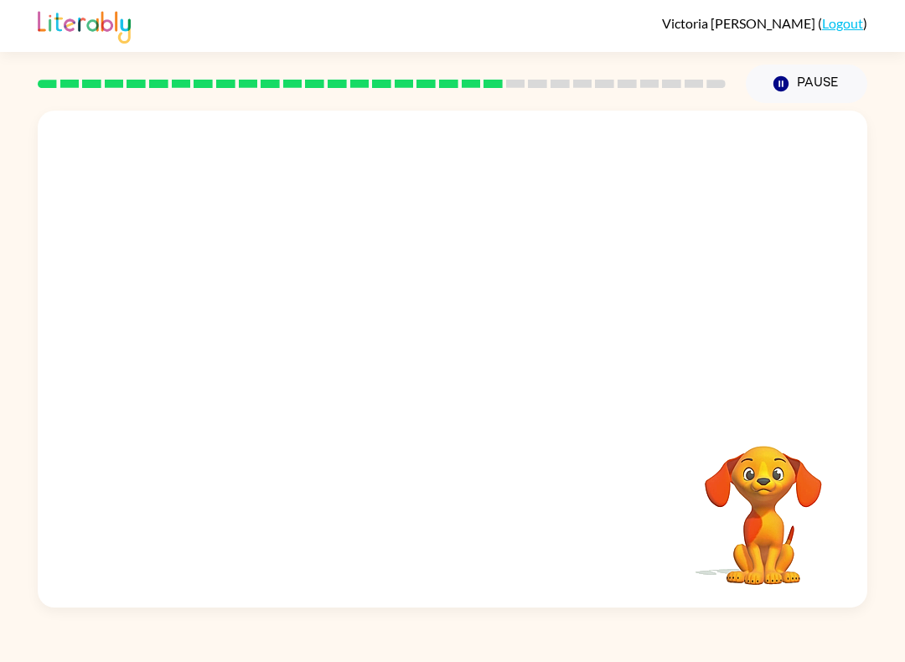
click at [572, 272] on video "Your browser must support playing .mp4 files to use Literably. Please try using…" at bounding box center [452, 261] width 829 height 300
click at [579, 264] on video "Your browser must support playing .mp4 files to use Literably. Please try using…" at bounding box center [452, 261] width 829 height 300
click at [467, 366] on icon "button" at bounding box center [452, 367] width 29 height 29
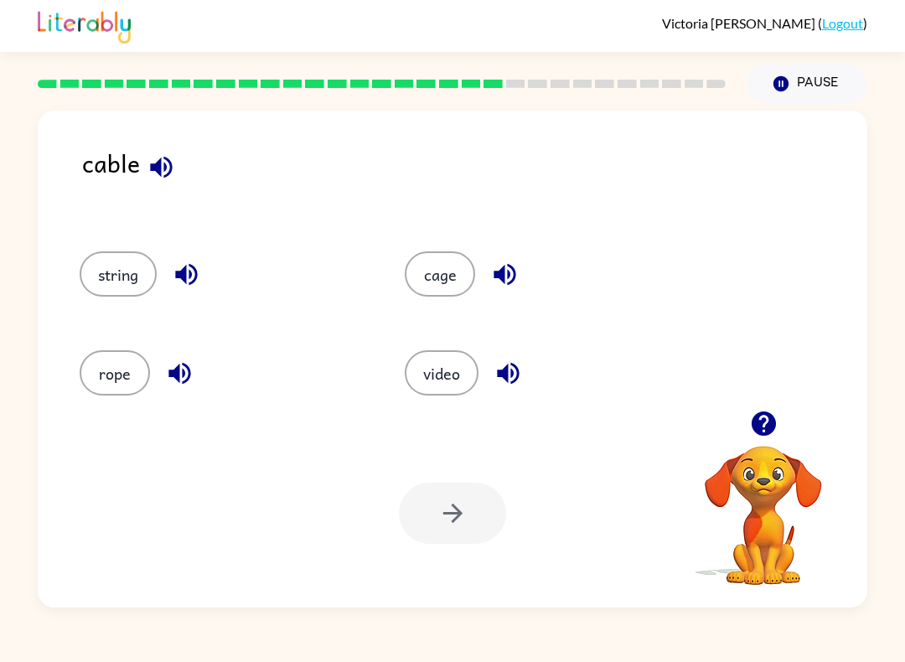
click at [451, 365] on button "video" at bounding box center [442, 372] width 74 height 45
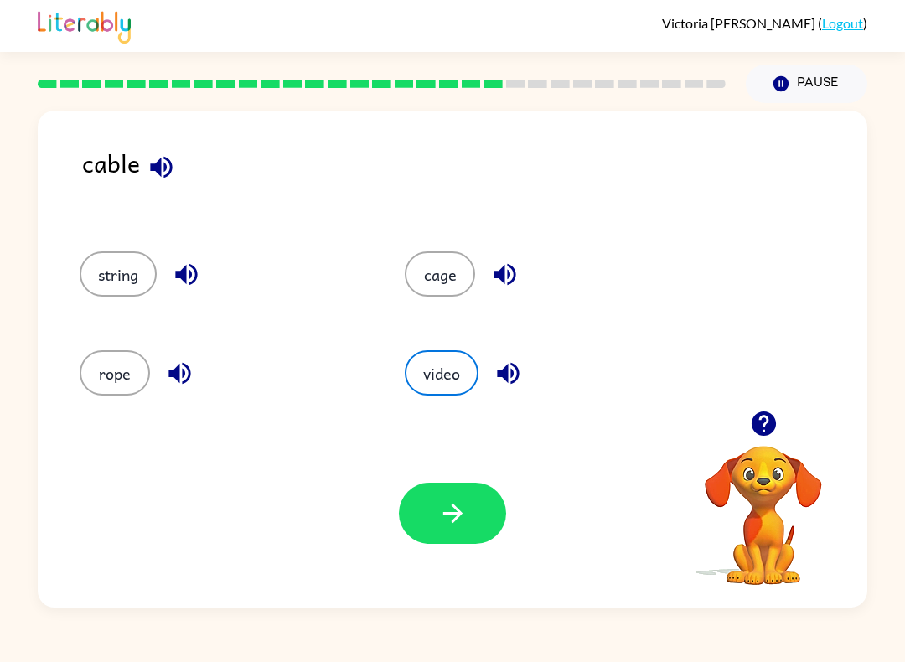
click at [441, 494] on button "button" at bounding box center [452, 513] width 107 height 61
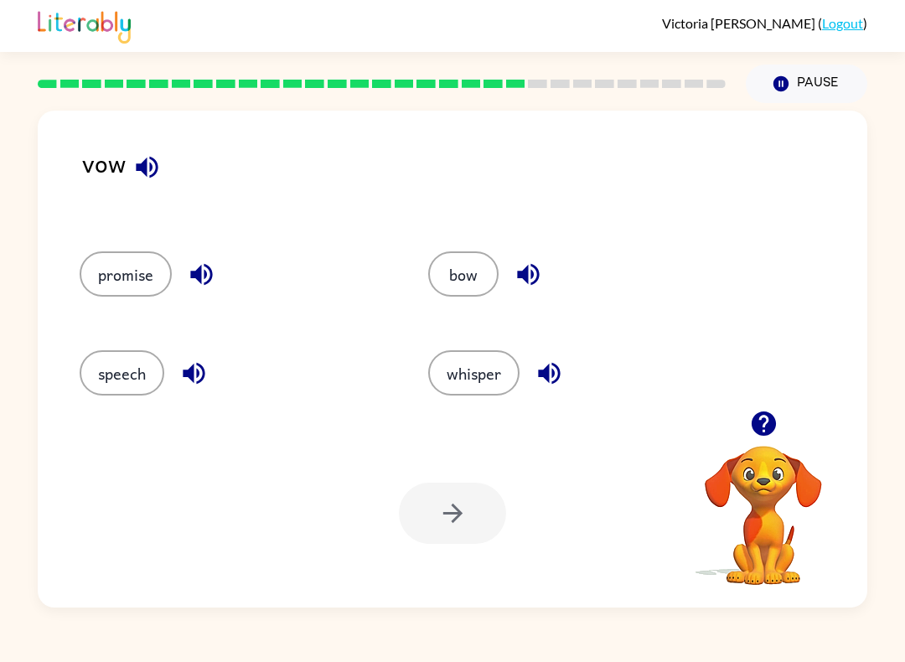
click at [478, 261] on button "bow" at bounding box center [463, 273] width 70 height 45
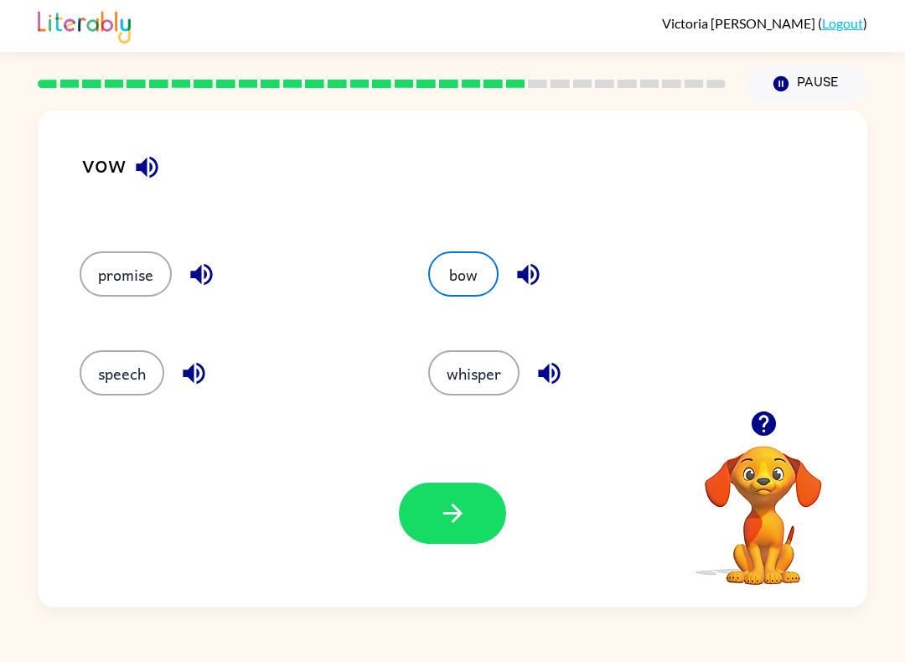
click at [486, 527] on button "button" at bounding box center [452, 513] width 107 height 61
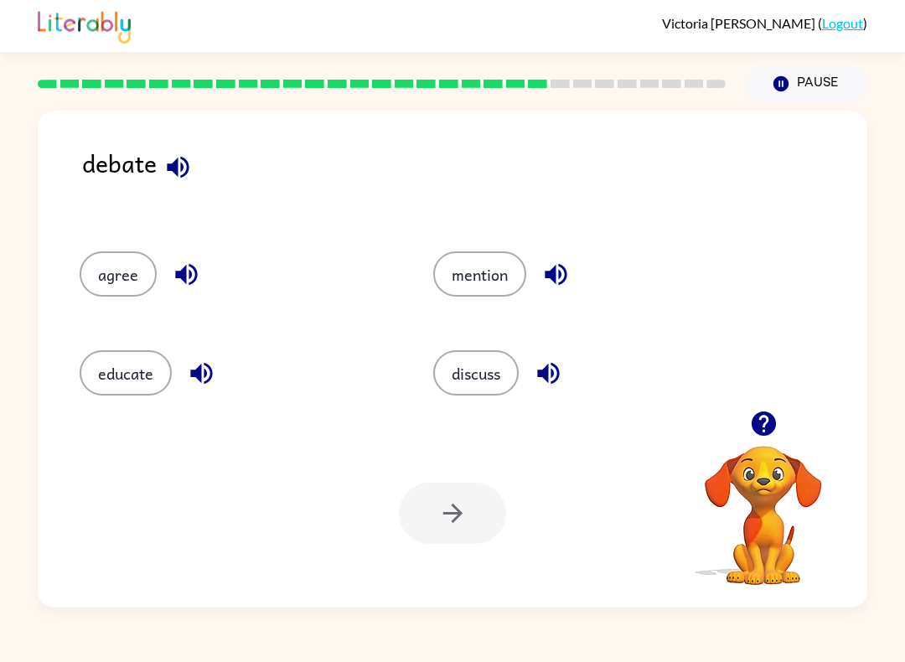
click at [139, 285] on button "agree" at bounding box center [118, 273] width 77 height 45
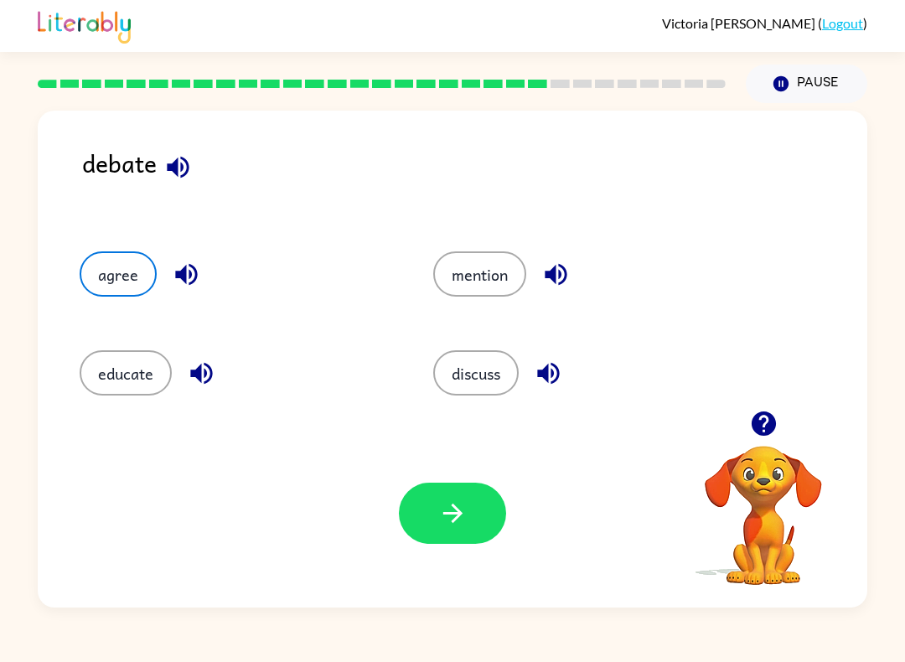
click at [458, 490] on button "button" at bounding box center [452, 513] width 107 height 61
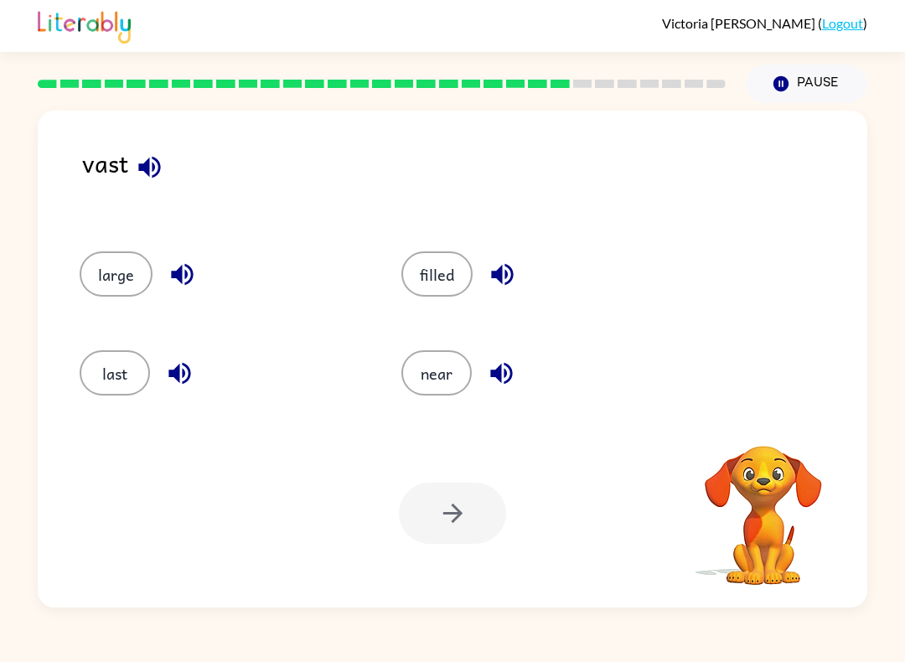
click at [110, 355] on button "last" at bounding box center [115, 372] width 70 height 45
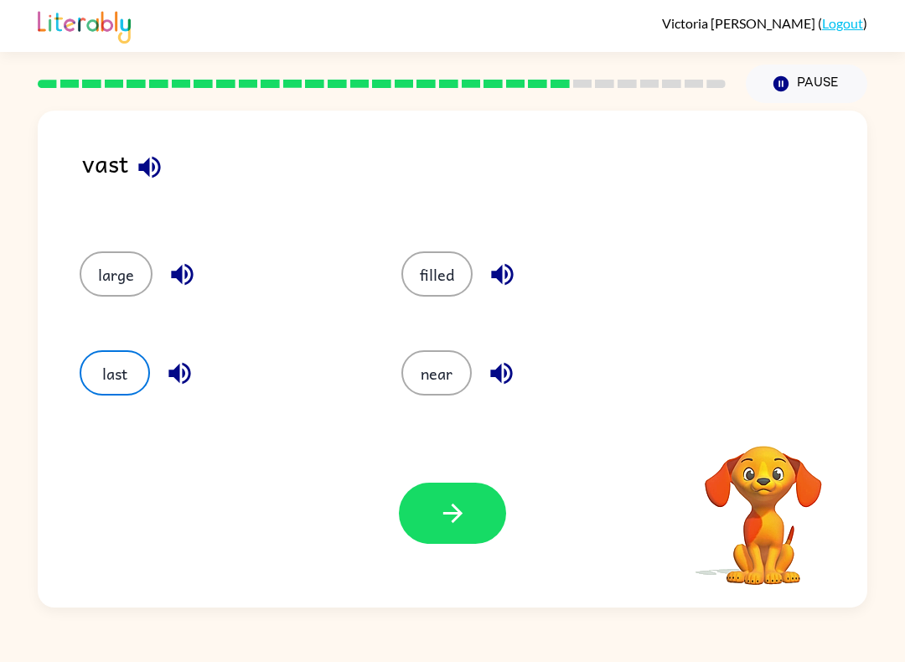
click at [442, 512] on icon "button" at bounding box center [452, 512] width 29 height 29
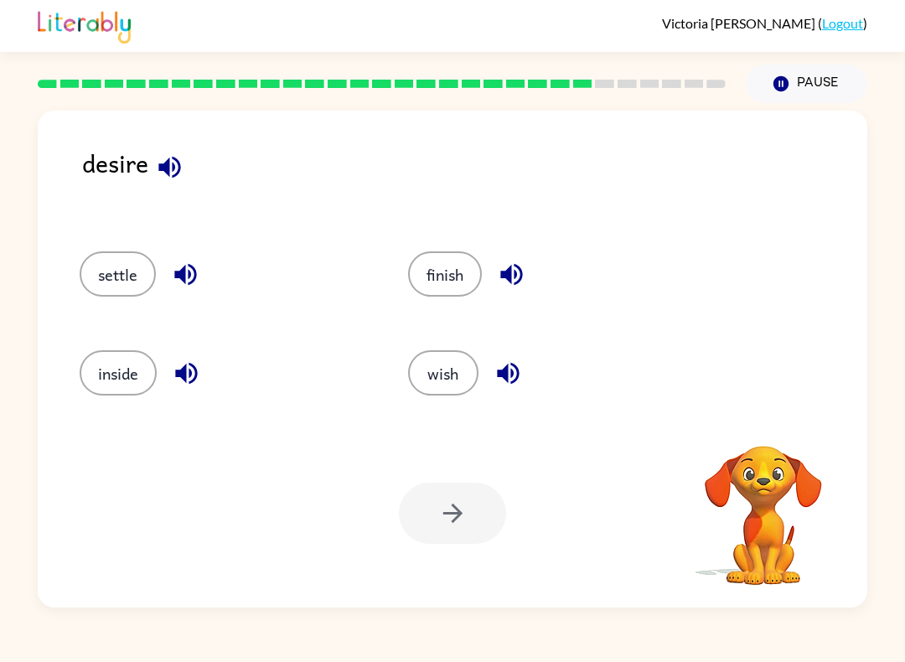
click at [437, 545] on div "Your browser must support playing .mp4 files to use Literably. Please try using…" at bounding box center [452, 513] width 829 height 188
click at [102, 348] on div "inside" at bounding box center [212, 367] width 328 height 99
click at [137, 281] on button "settle" at bounding box center [118, 273] width 76 height 45
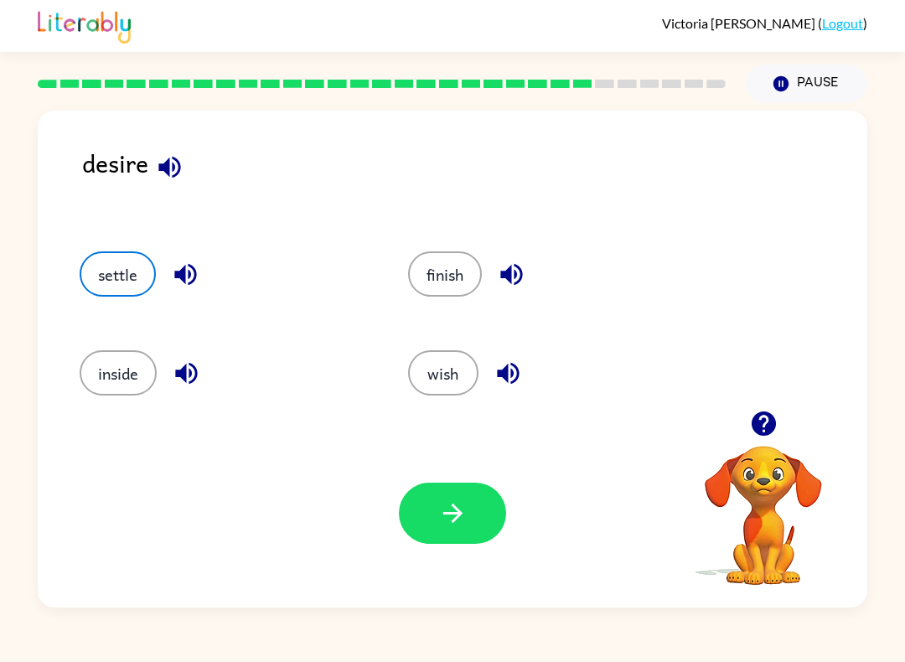
click at [476, 520] on button "button" at bounding box center [452, 513] width 107 height 61
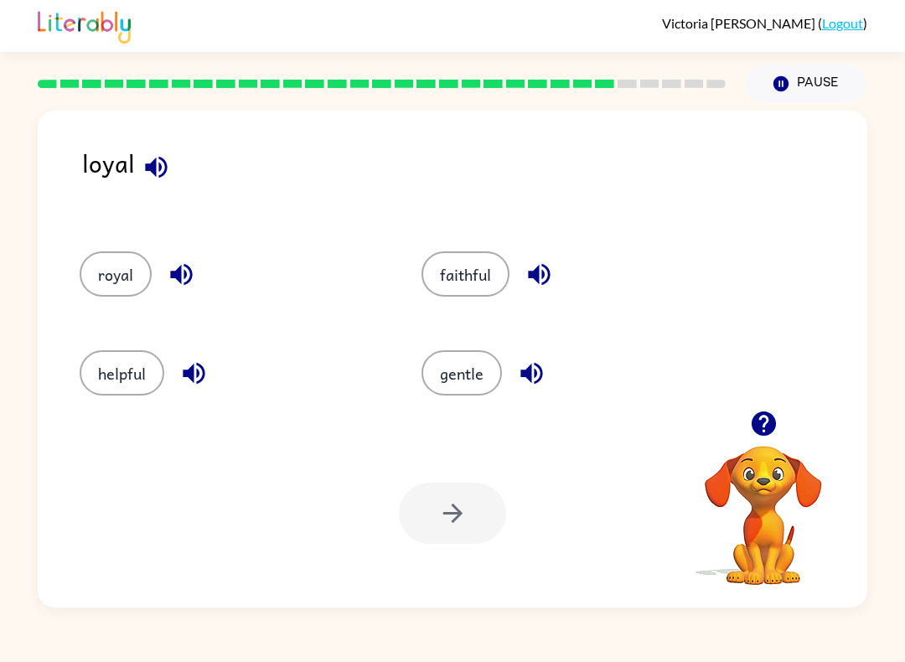
click at [451, 514] on div at bounding box center [452, 513] width 107 height 61
click at [126, 261] on button "royal" at bounding box center [116, 273] width 72 height 45
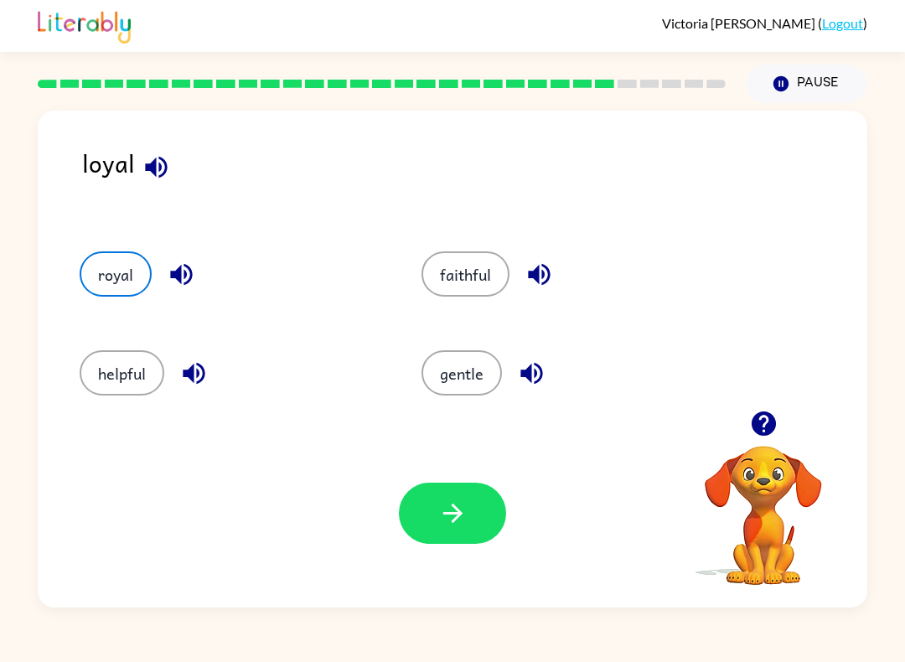
click at [456, 480] on div "Your browser must support playing .mp4 files to use Literably. Please try using…" at bounding box center [452, 513] width 829 height 188
click at [482, 505] on button "button" at bounding box center [452, 513] width 107 height 61
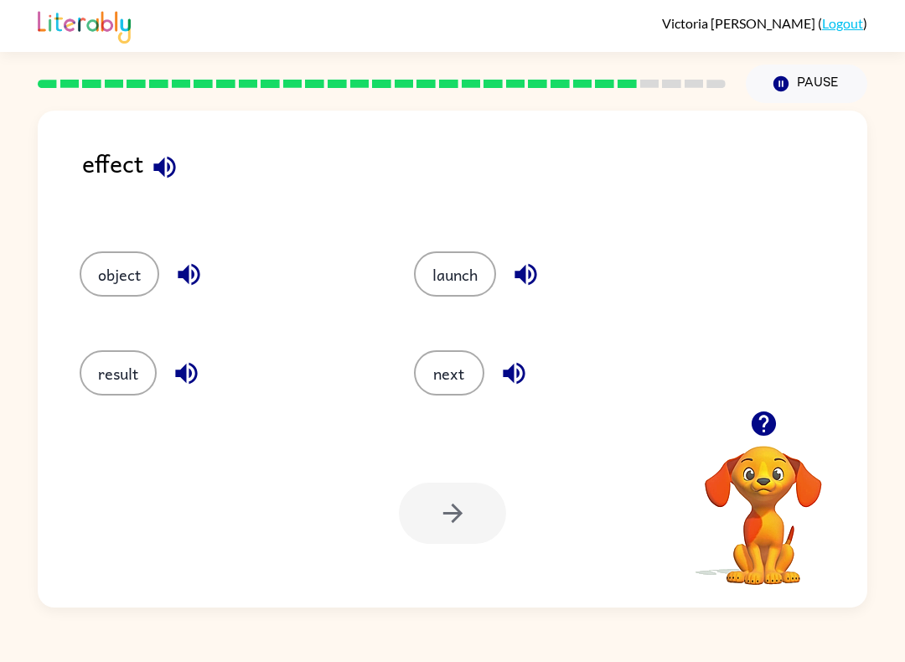
click at [114, 391] on button "result" at bounding box center [118, 372] width 77 height 45
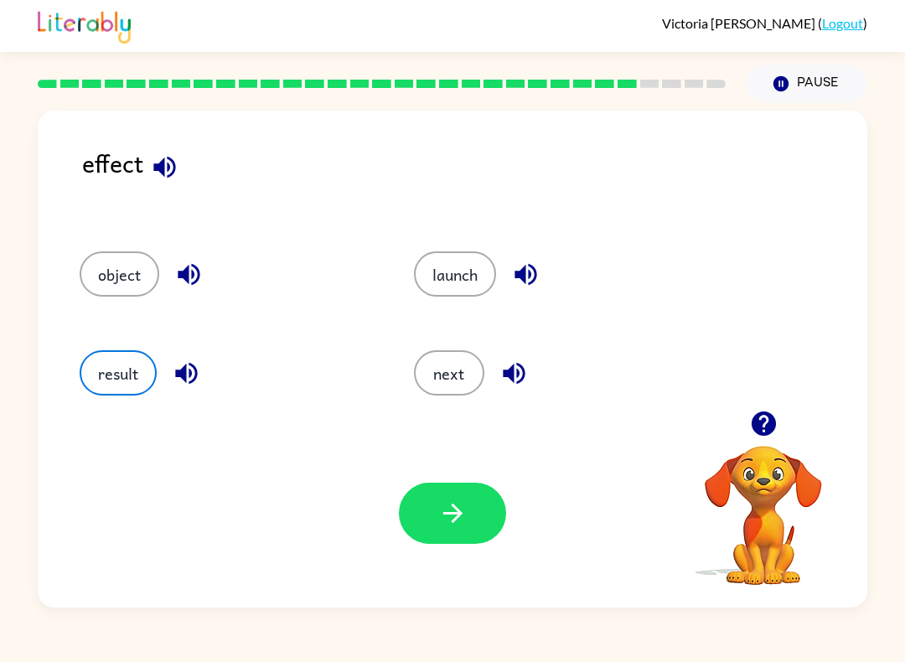
click at [453, 526] on icon "button" at bounding box center [452, 512] width 29 height 29
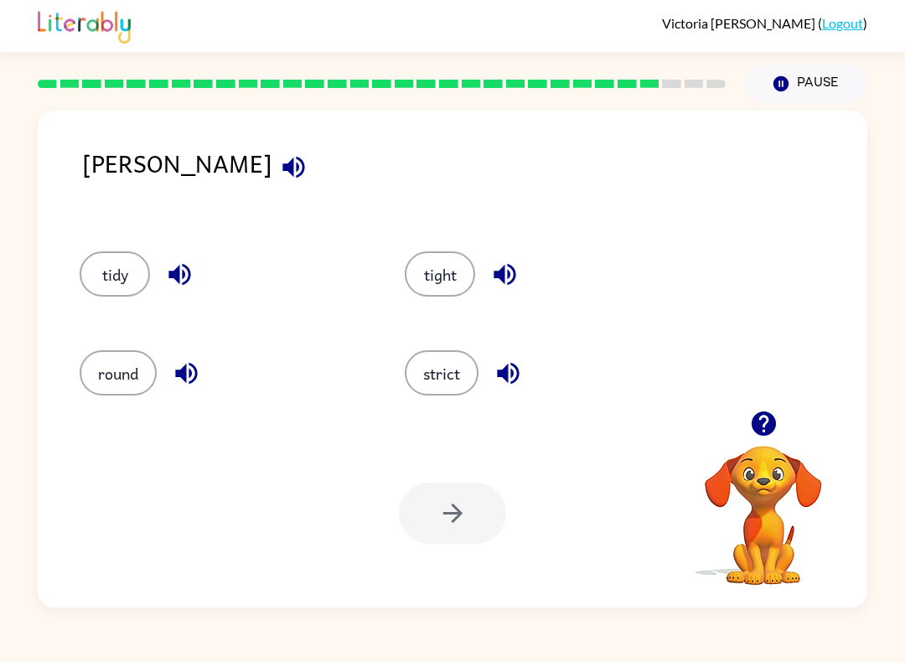
click at [444, 372] on button "strict" at bounding box center [442, 372] width 74 height 45
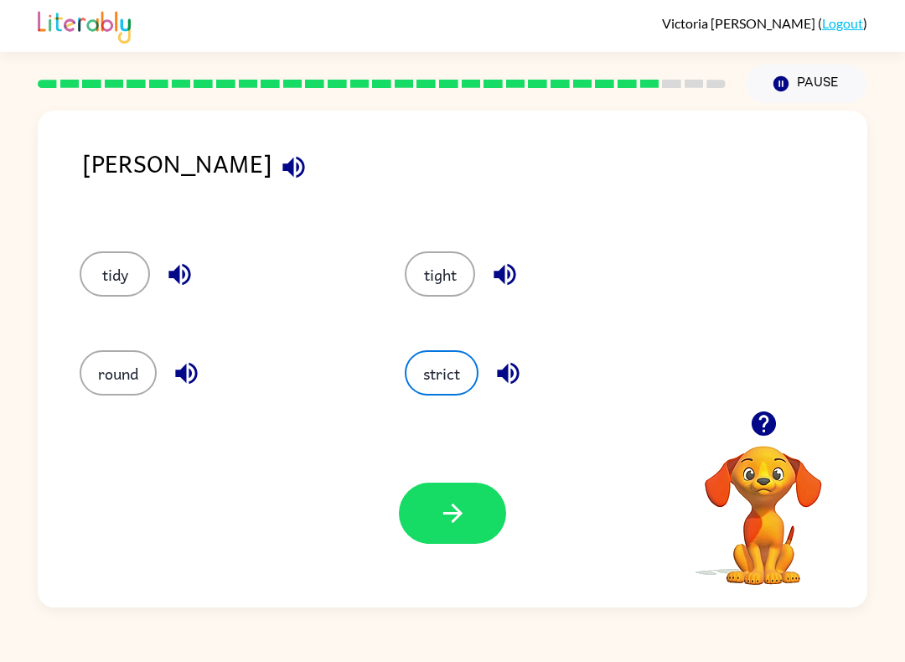
click at [458, 518] on icon "button" at bounding box center [451, 512] width 19 height 19
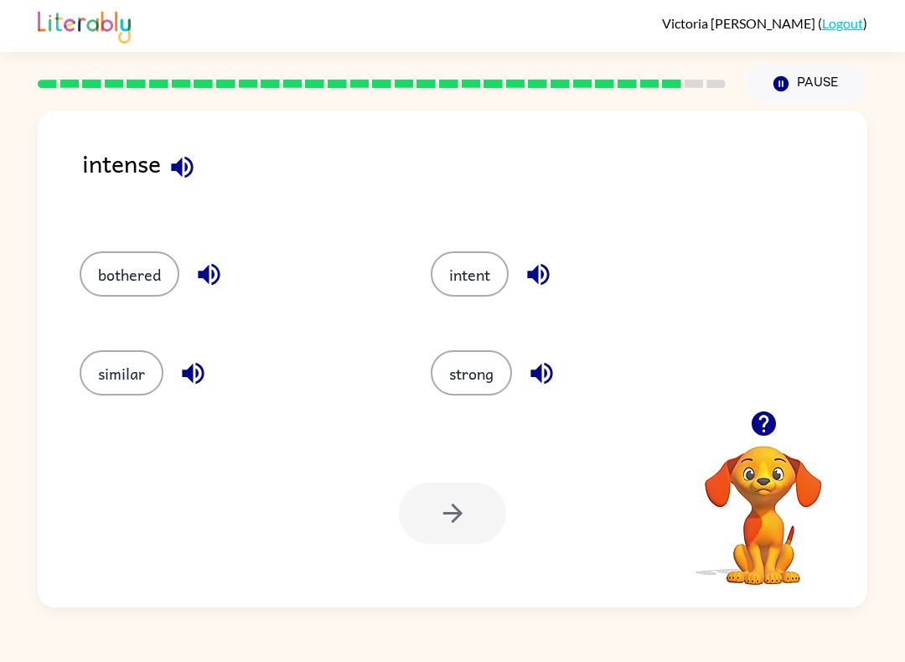
click at [463, 519] on div at bounding box center [452, 513] width 107 height 61
click at [123, 269] on button "bothered" at bounding box center [130, 273] width 100 height 45
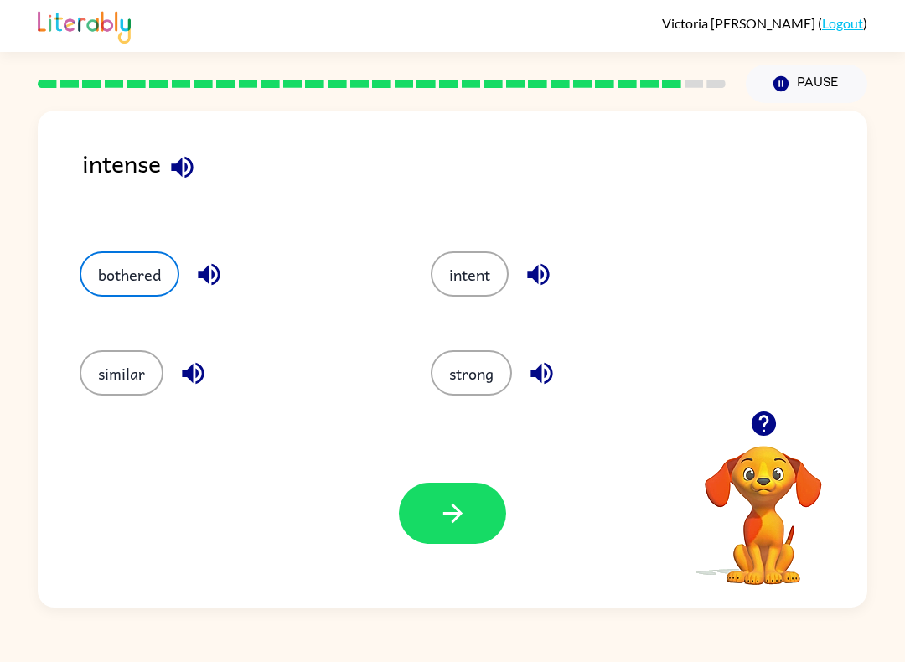
click at [456, 509] on icon "button" at bounding box center [451, 512] width 19 height 19
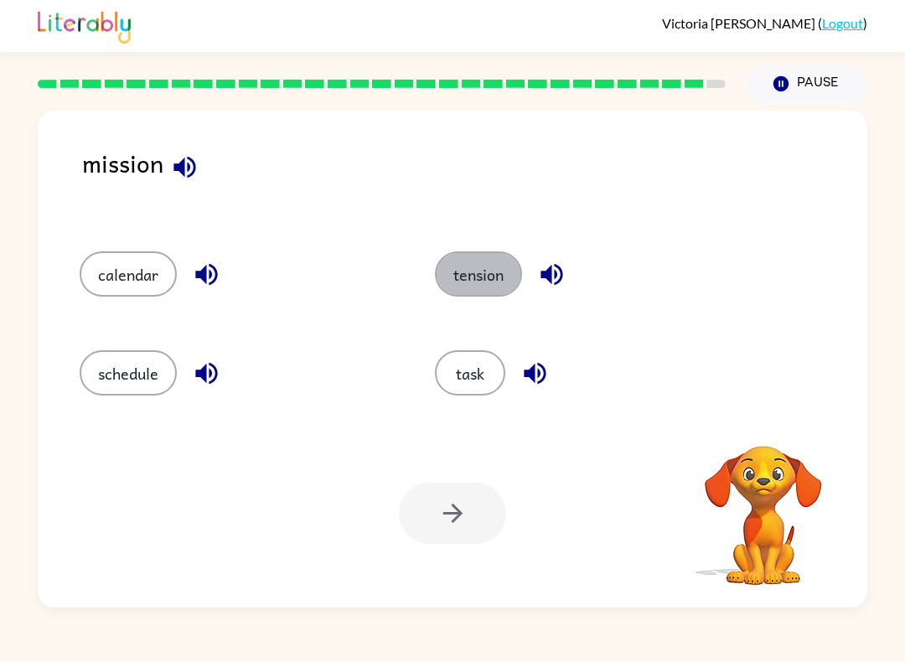
click at [497, 284] on button "tension" at bounding box center [478, 273] width 87 height 45
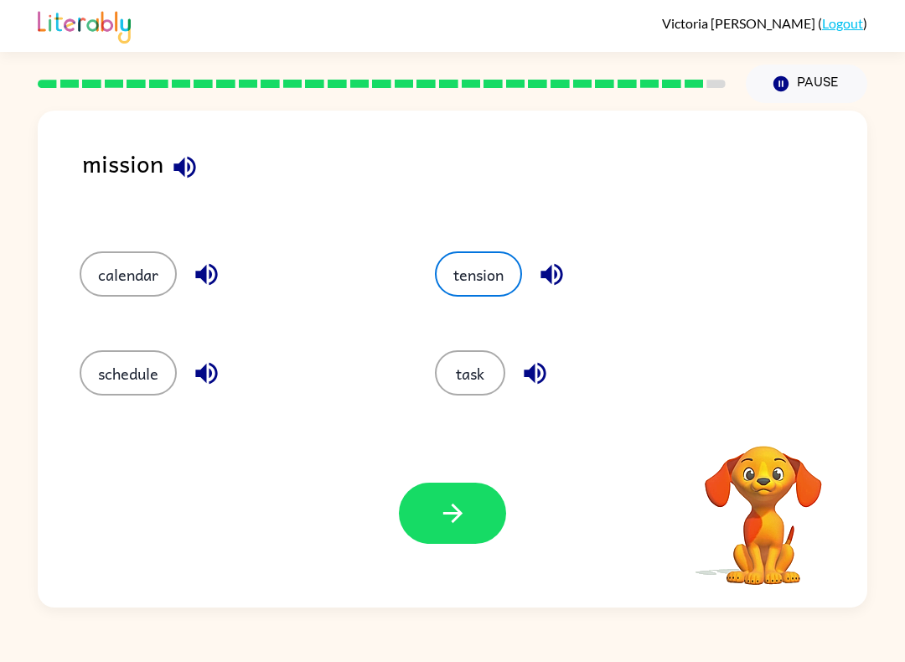
click at [460, 484] on button "button" at bounding box center [452, 513] width 107 height 61
